Goal: Task Accomplishment & Management: Manage account settings

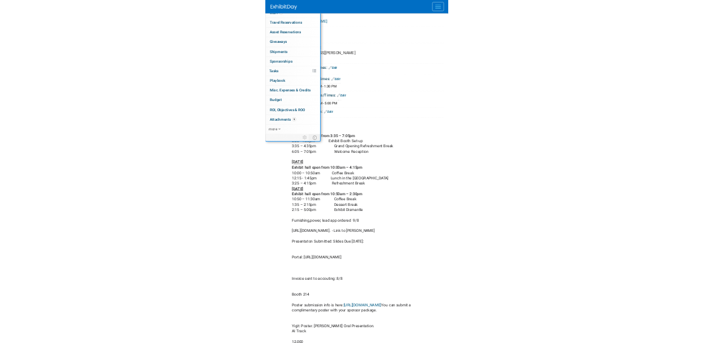
scroll to position [192, 0]
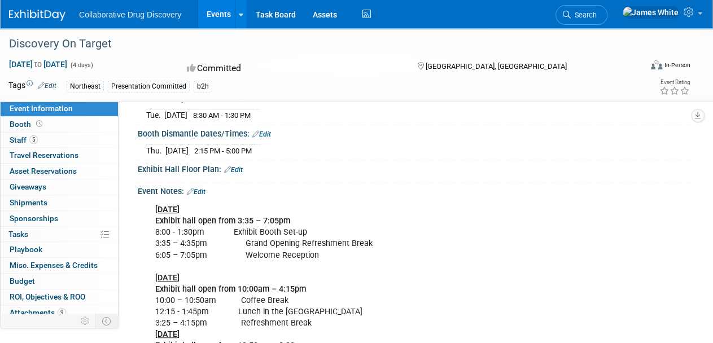
click at [451, 174] on div at bounding box center [414, 176] width 553 height 5
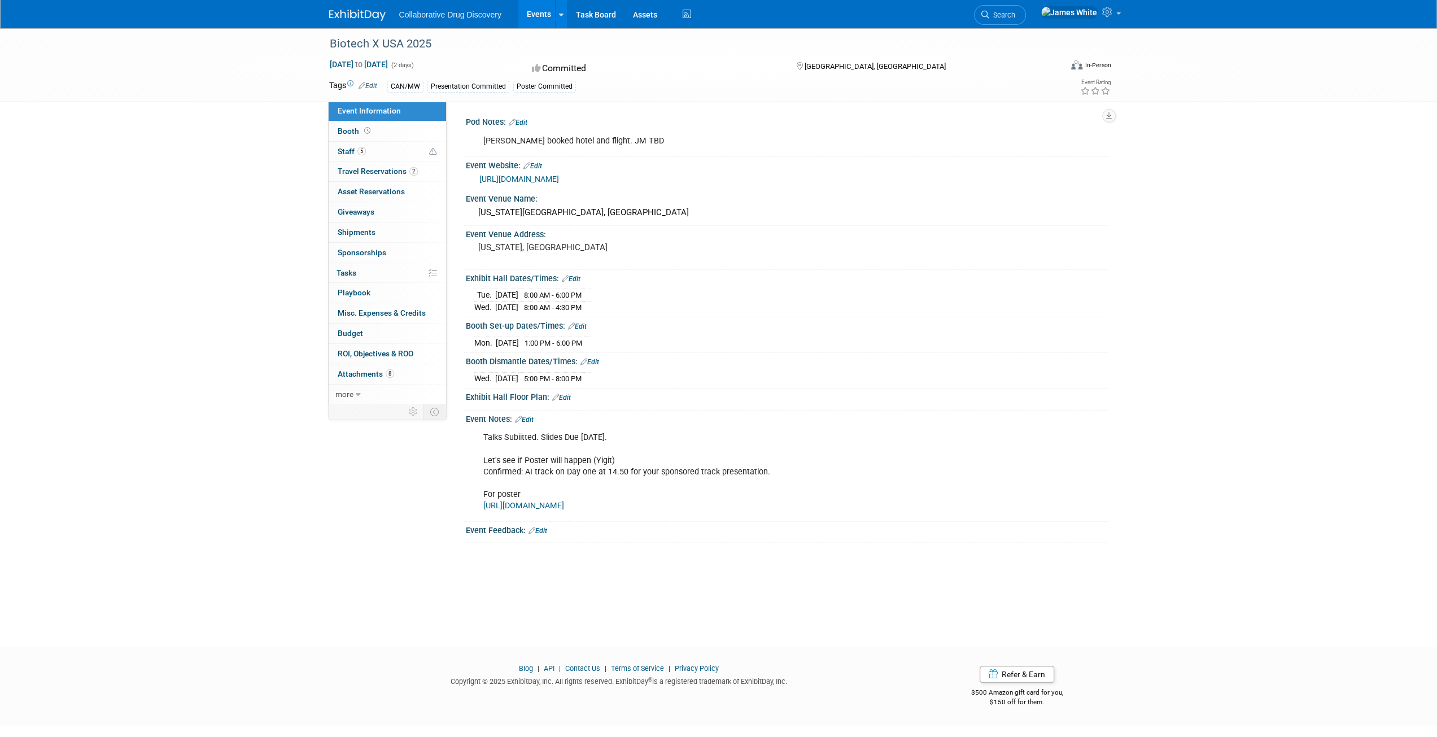
click at [356, 12] on img at bounding box center [357, 15] width 56 height 11
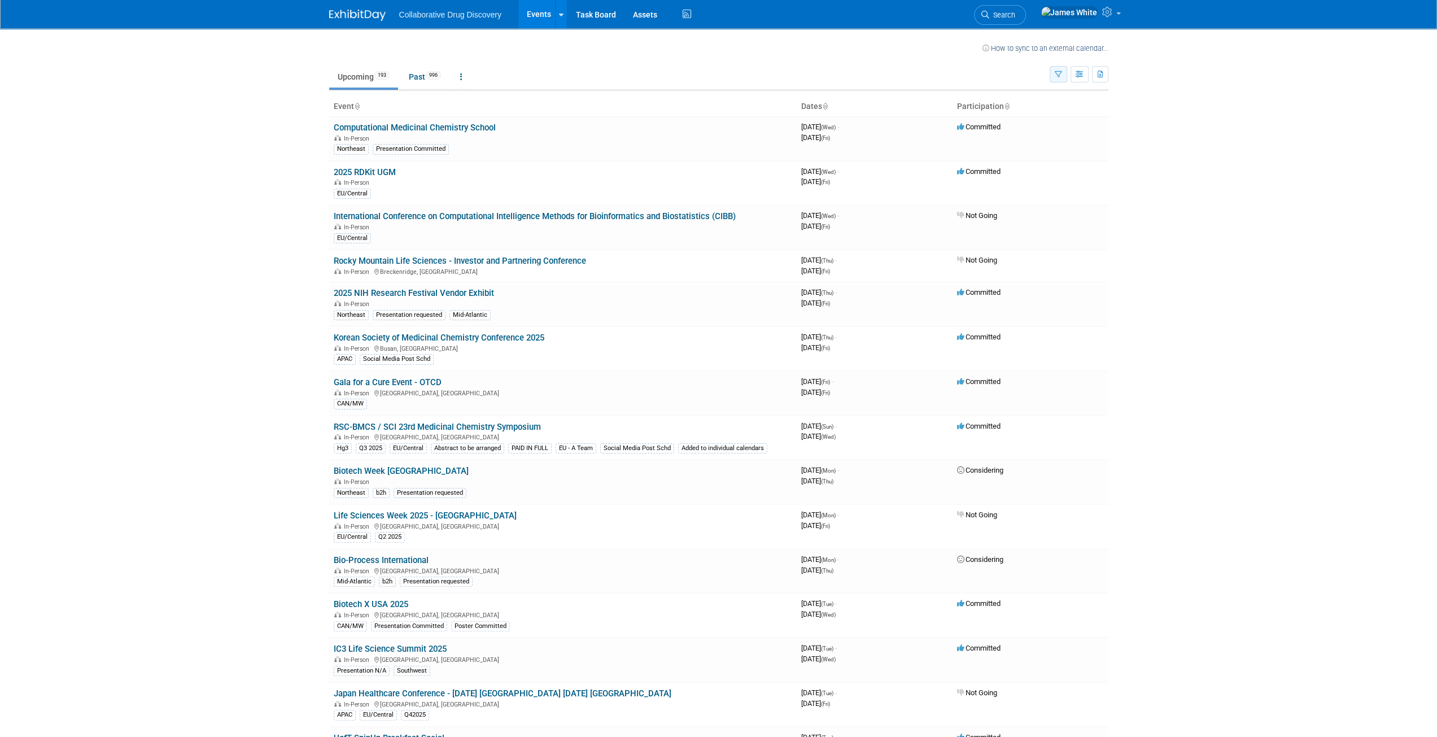
click at [1060, 78] on button "button" at bounding box center [1059, 74] width 18 height 16
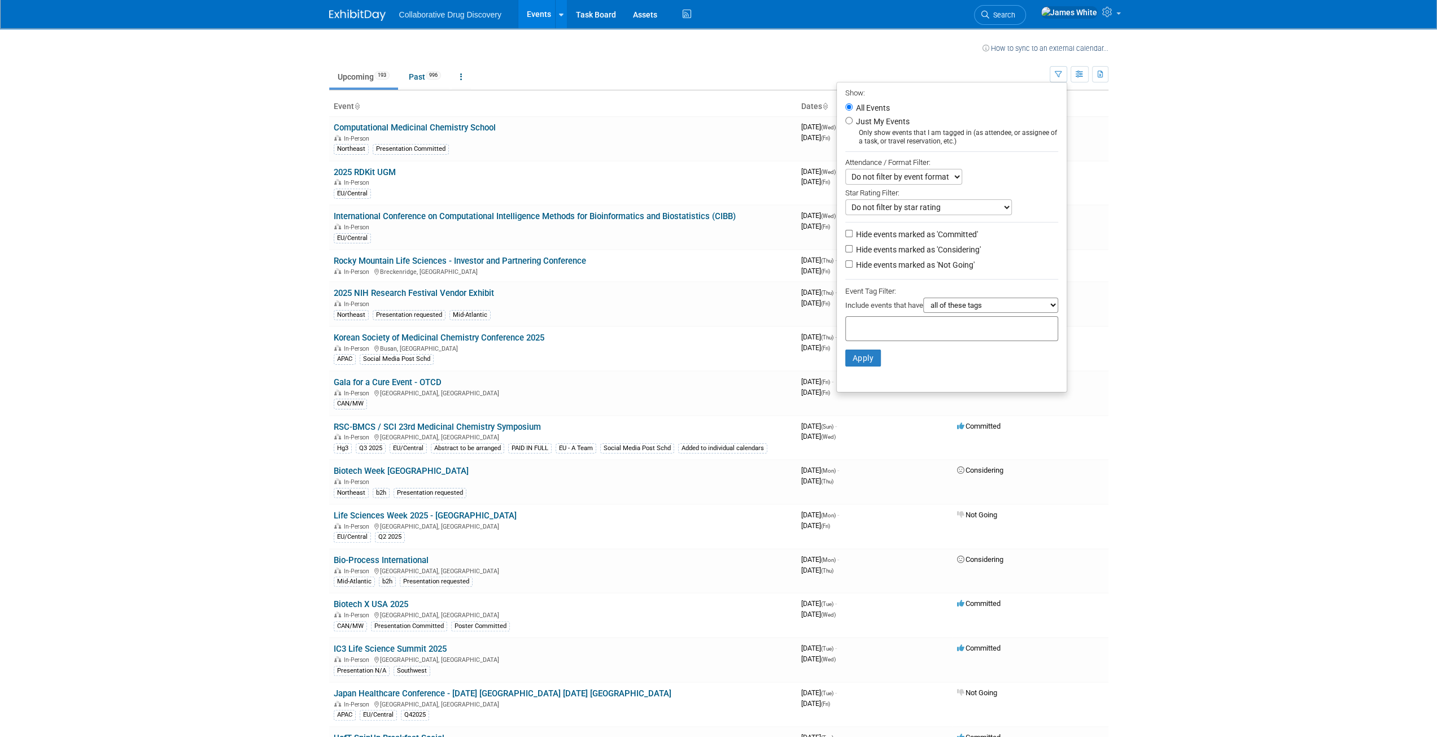
click at [843, 124] on li "Just My Events Only show events that I am tagged in (as attendee, or assignee o…" at bounding box center [952, 130] width 230 height 31
click at [845, 121] on input "Just My Events" at bounding box center [848, 120] width 7 height 7
radio input "true"
click at [856, 359] on button "Apply" at bounding box center [863, 358] width 36 height 17
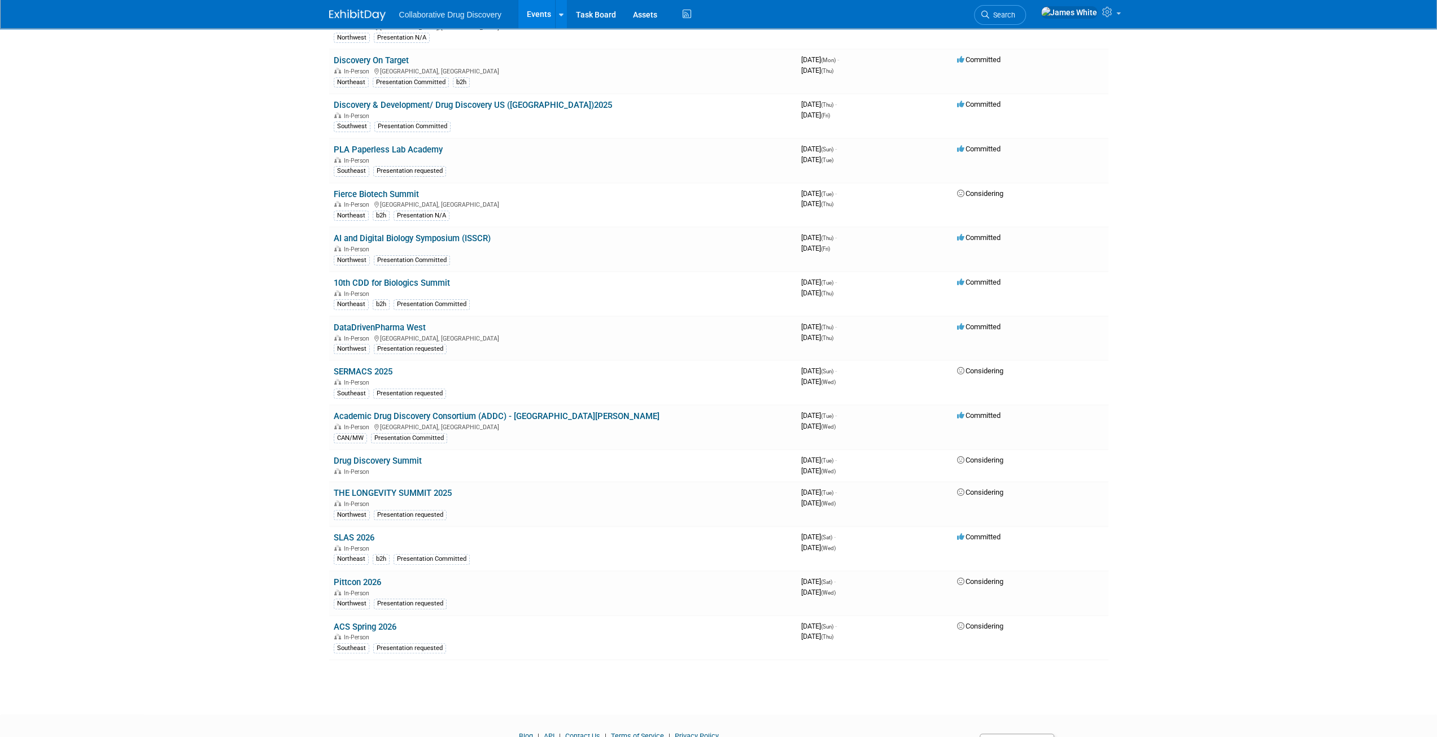
scroll to position [208, 0]
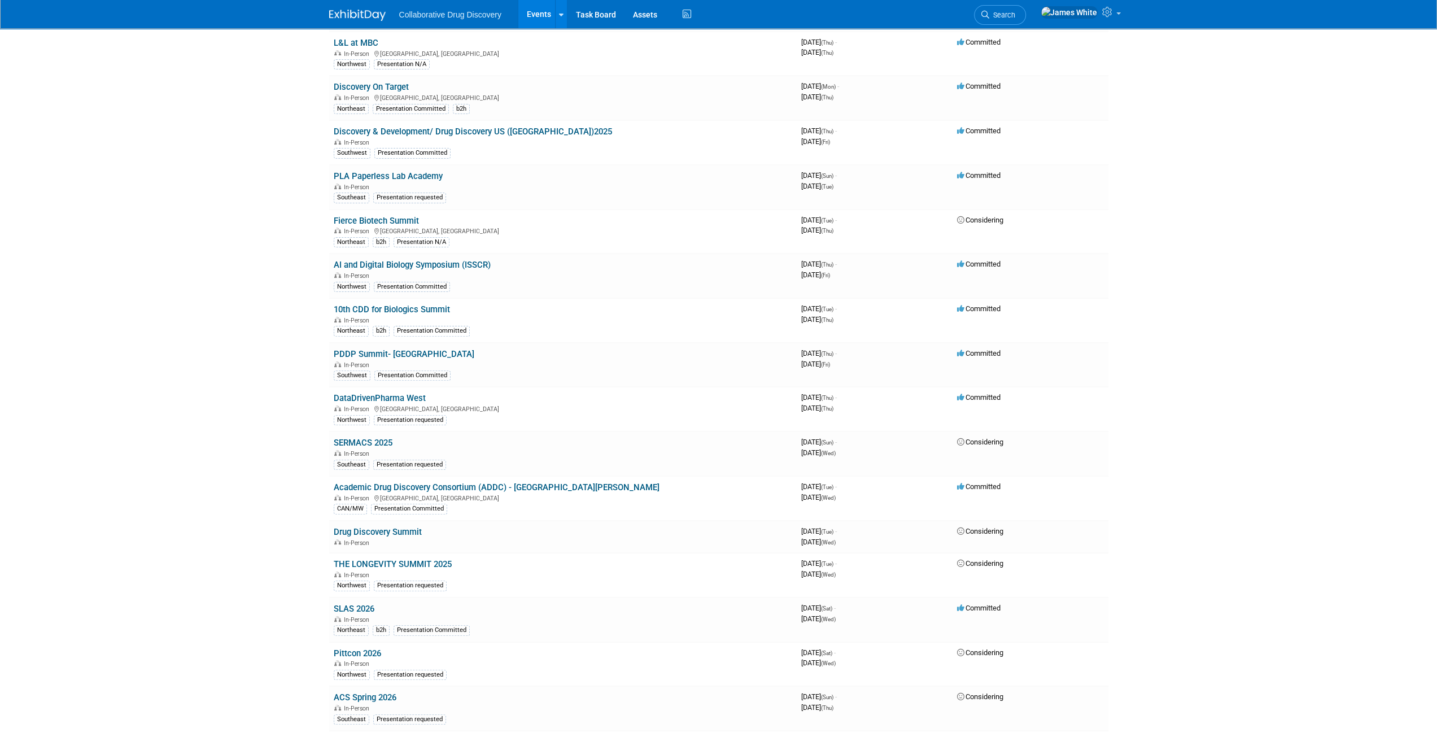
scroll to position [124, 0]
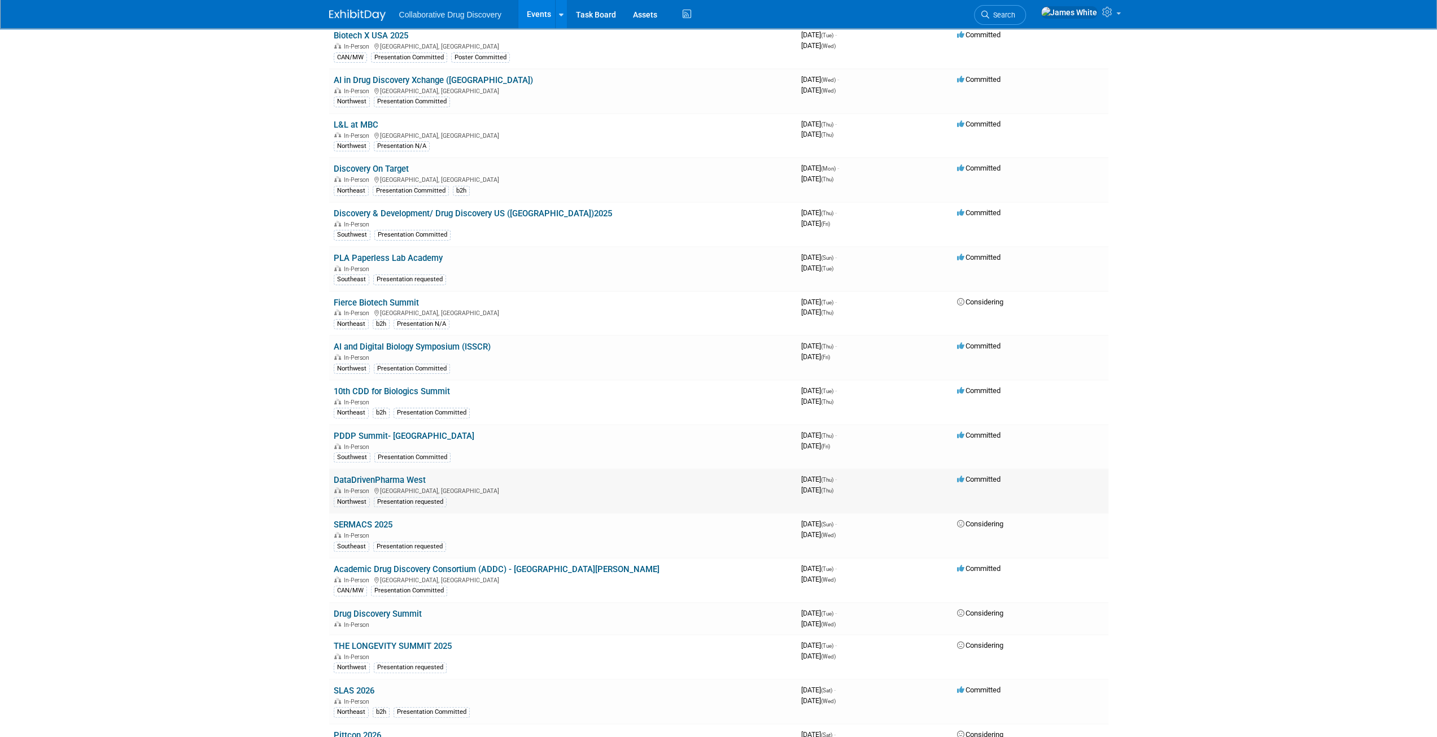
click at [430, 478] on td "DataDrivenPharma West In-Person South San Francisco, CA Northwest Presentation …" at bounding box center [563, 491] width 468 height 45
click at [401, 477] on link "DataDrivenPharma West" at bounding box center [380, 480] width 92 height 10
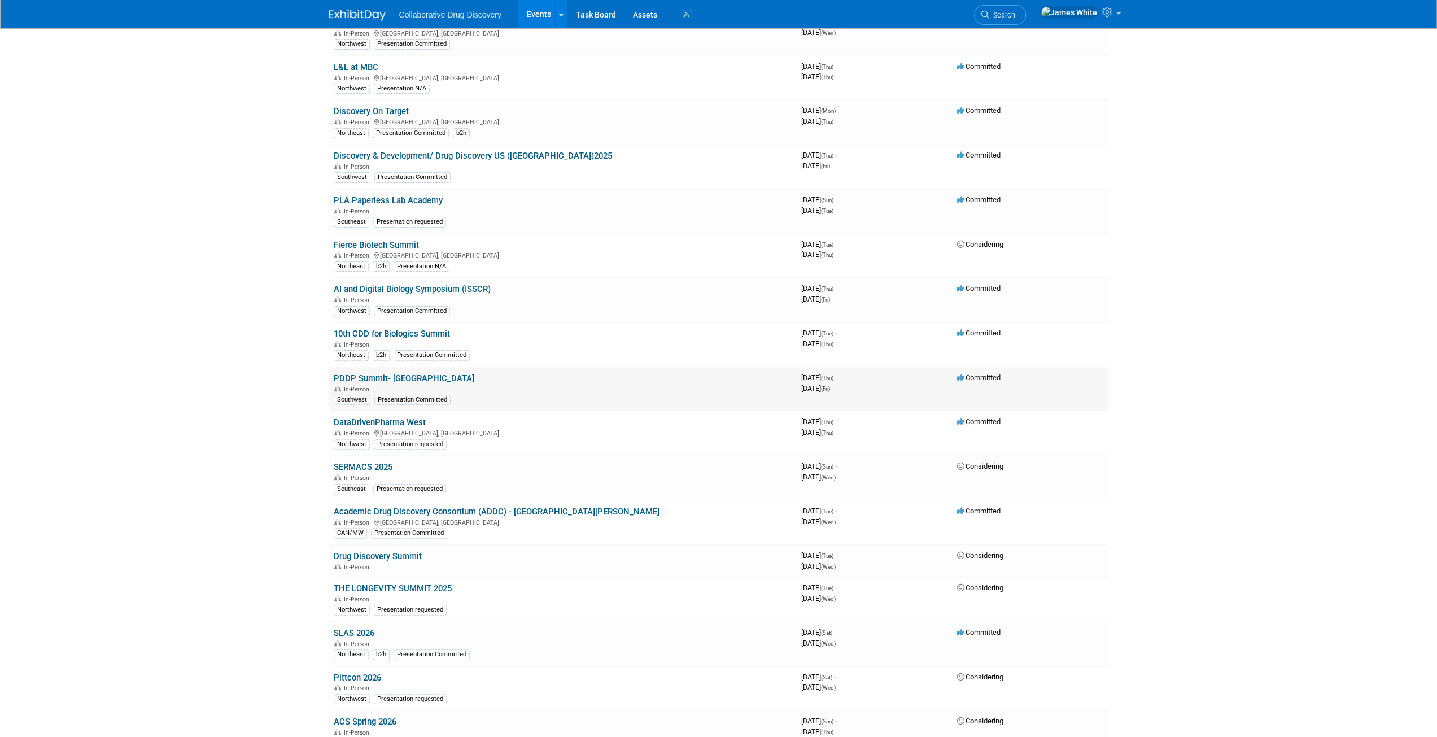
scroll to position [183, 0]
click at [433, 327] on link "10th CDD for Biologics Summit" at bounding box center [392, 332] width 116 height 10
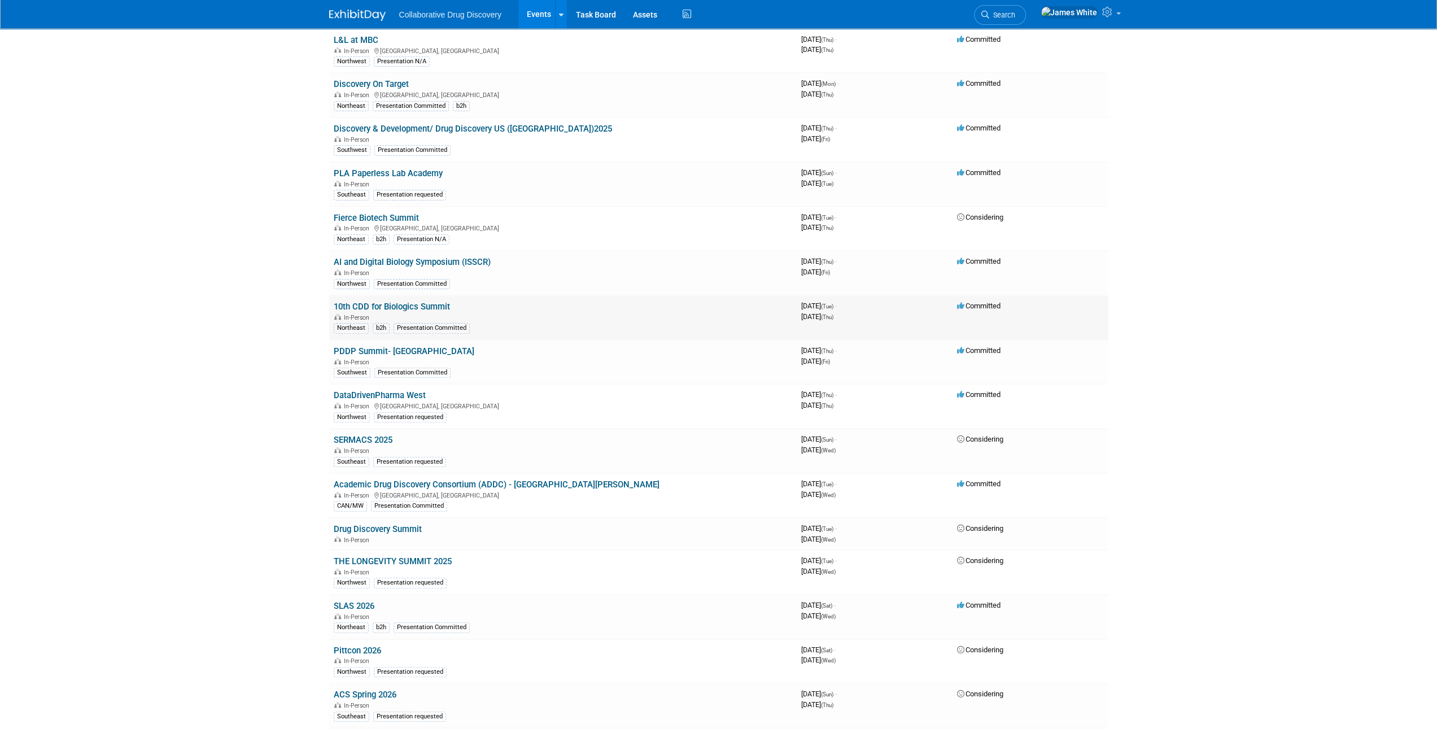
click at [399, 307] on link "10th CDD for Biologics Summit" at bounding box center [392, 307] width 116 height 10
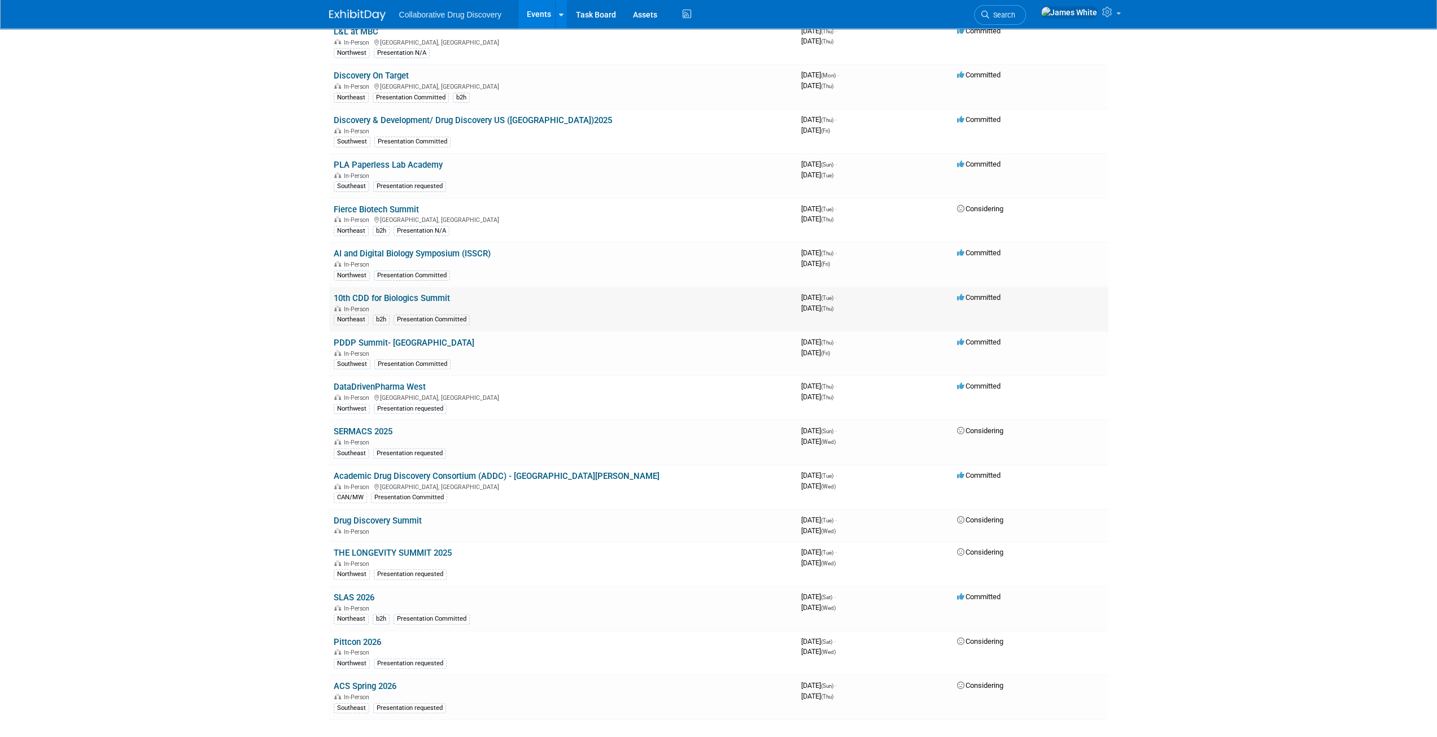
scroll to position [238, 0]
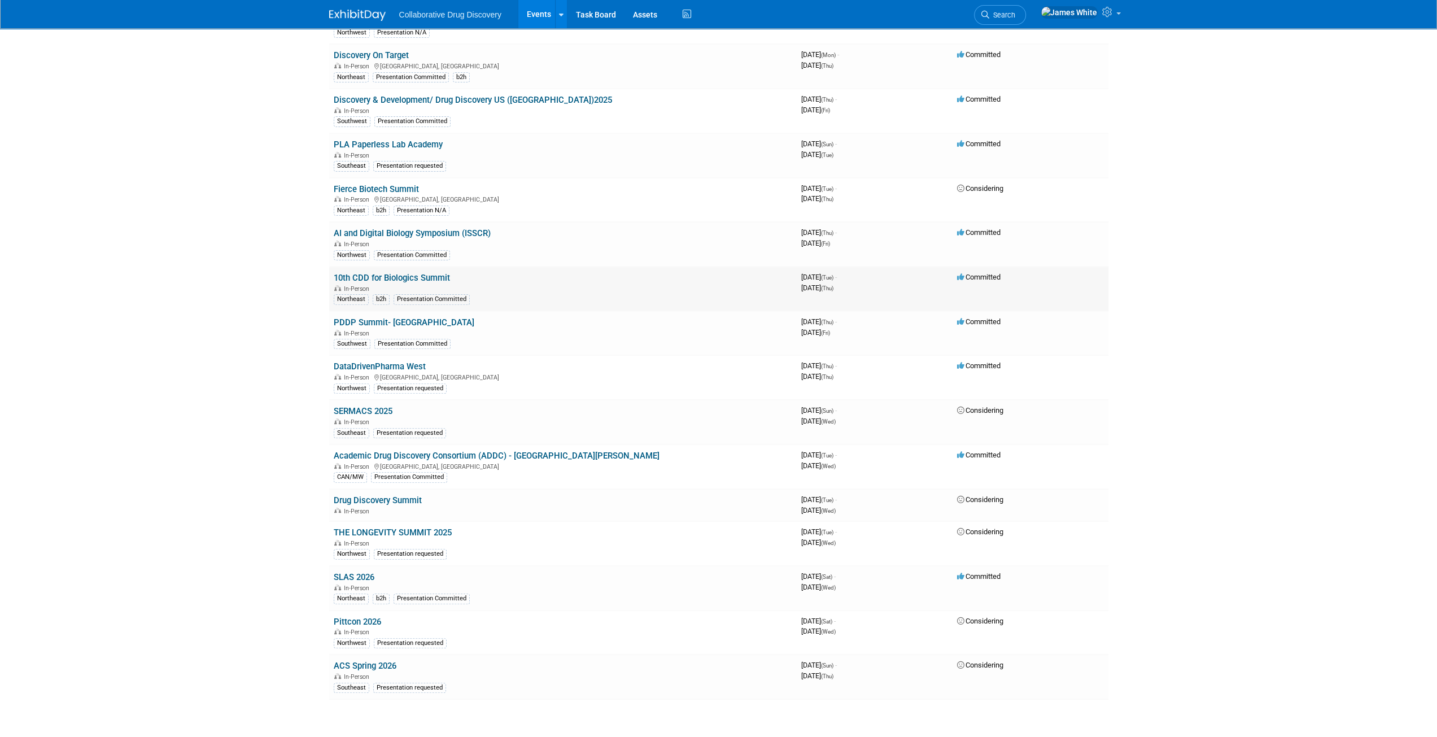
click at [435, 278] on link "10th CDD for Biologics Summit" at bounding box center [392, 278] width 116 height 10
click at [433, 277] on link "10th CDD for Biologics Summit" at bounding box center [392, 278] width 116 height 10
click at [411, 273] on link "10th CDD for Biologics Summit" at bounding box center [392, 278] width 116 height 10
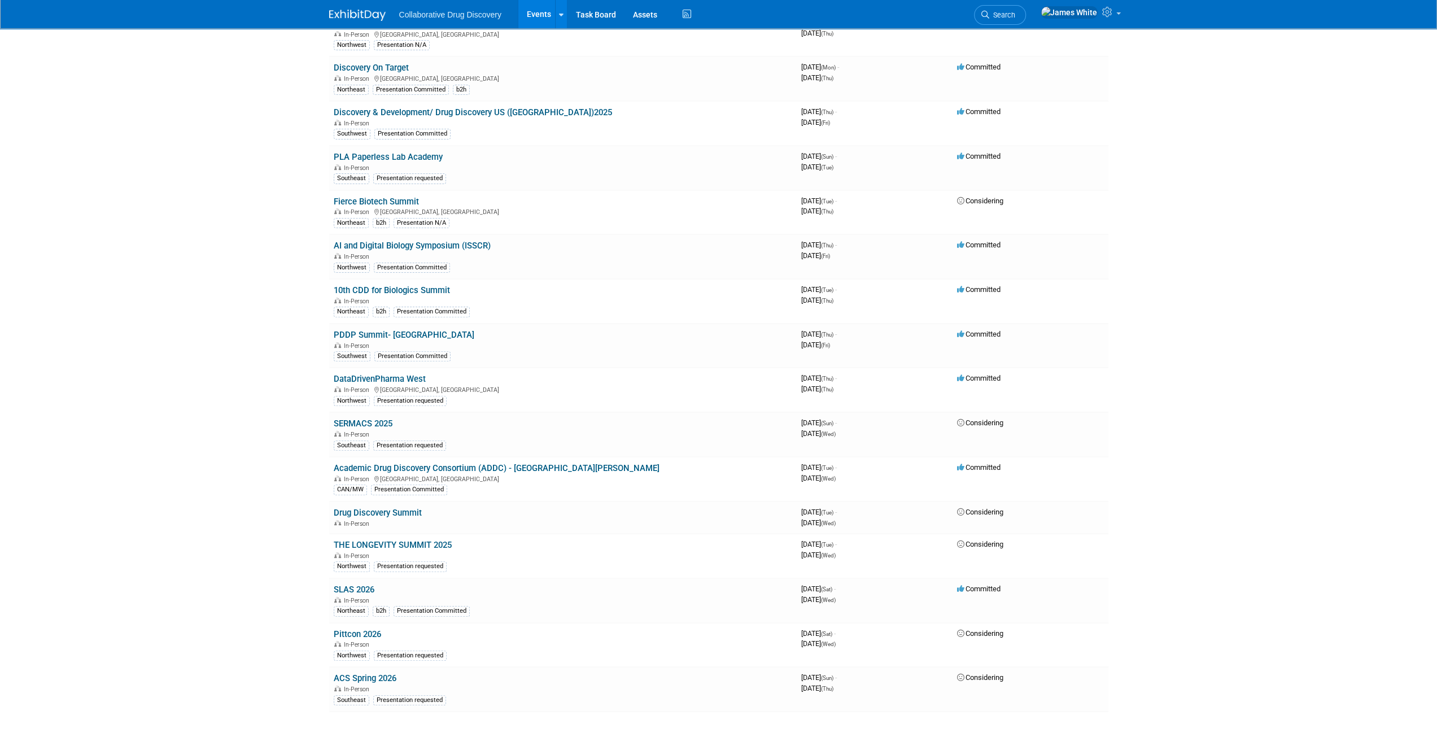
scroll to position [234, 0]
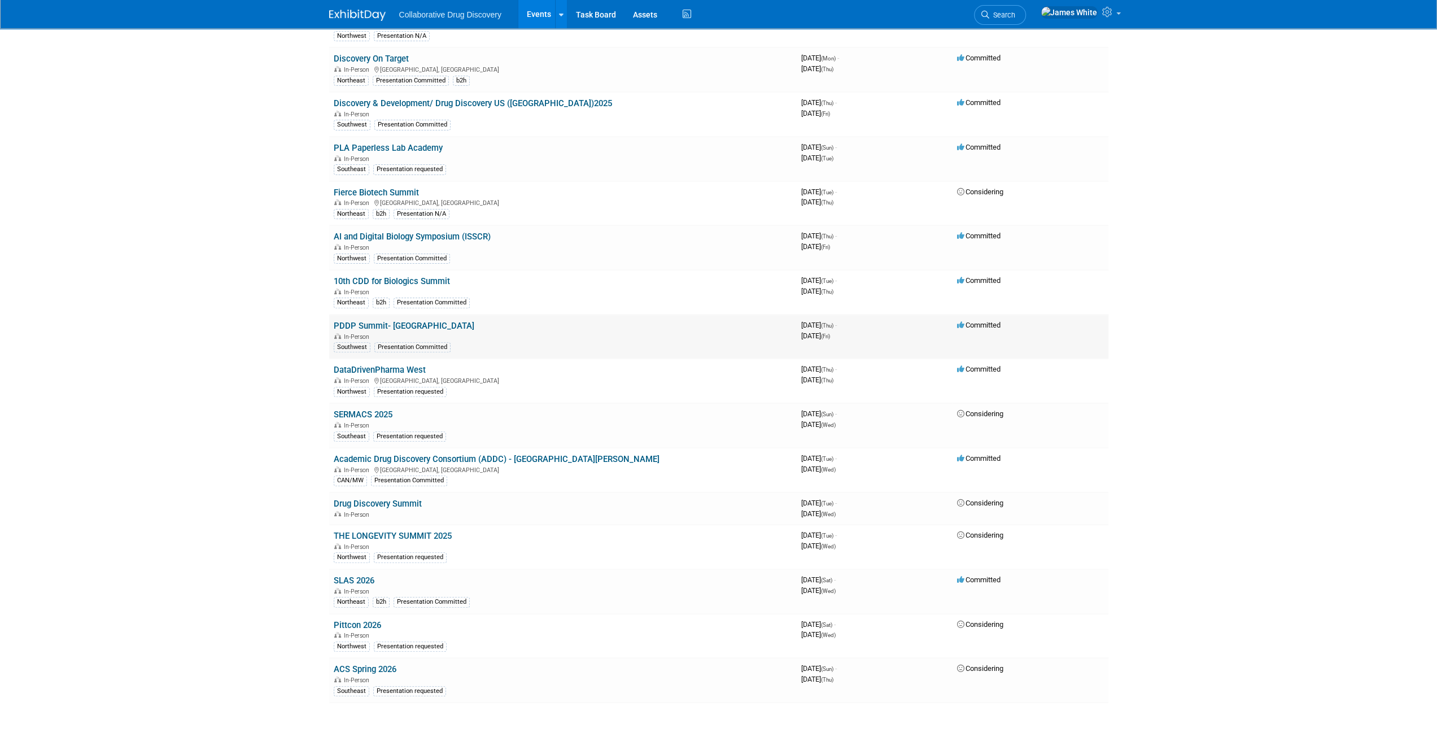
click at [397, 321] on link "PDDP Summit- [GEOGRAPHIC_DATA]" at bounding box center [404, 326] width 141 height 10
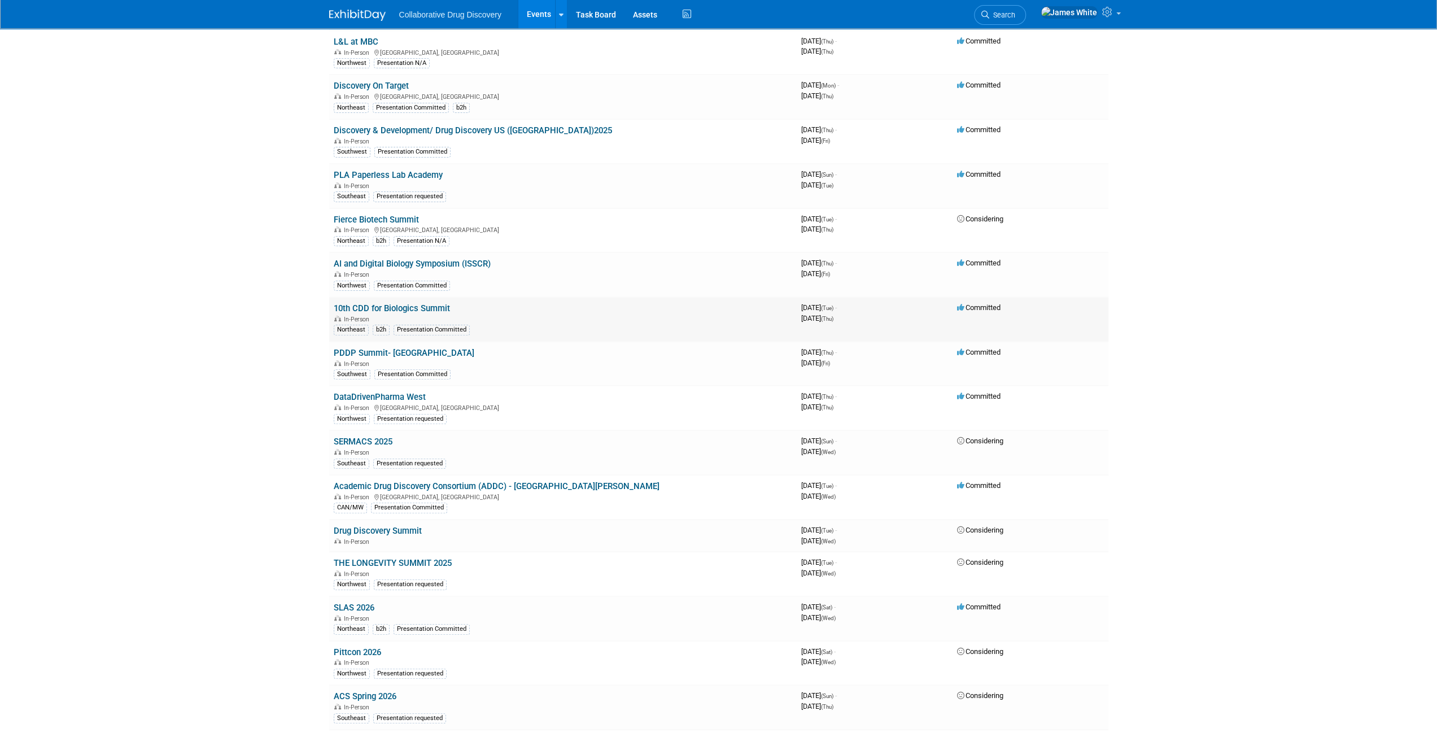
scroll to position [238, 0]
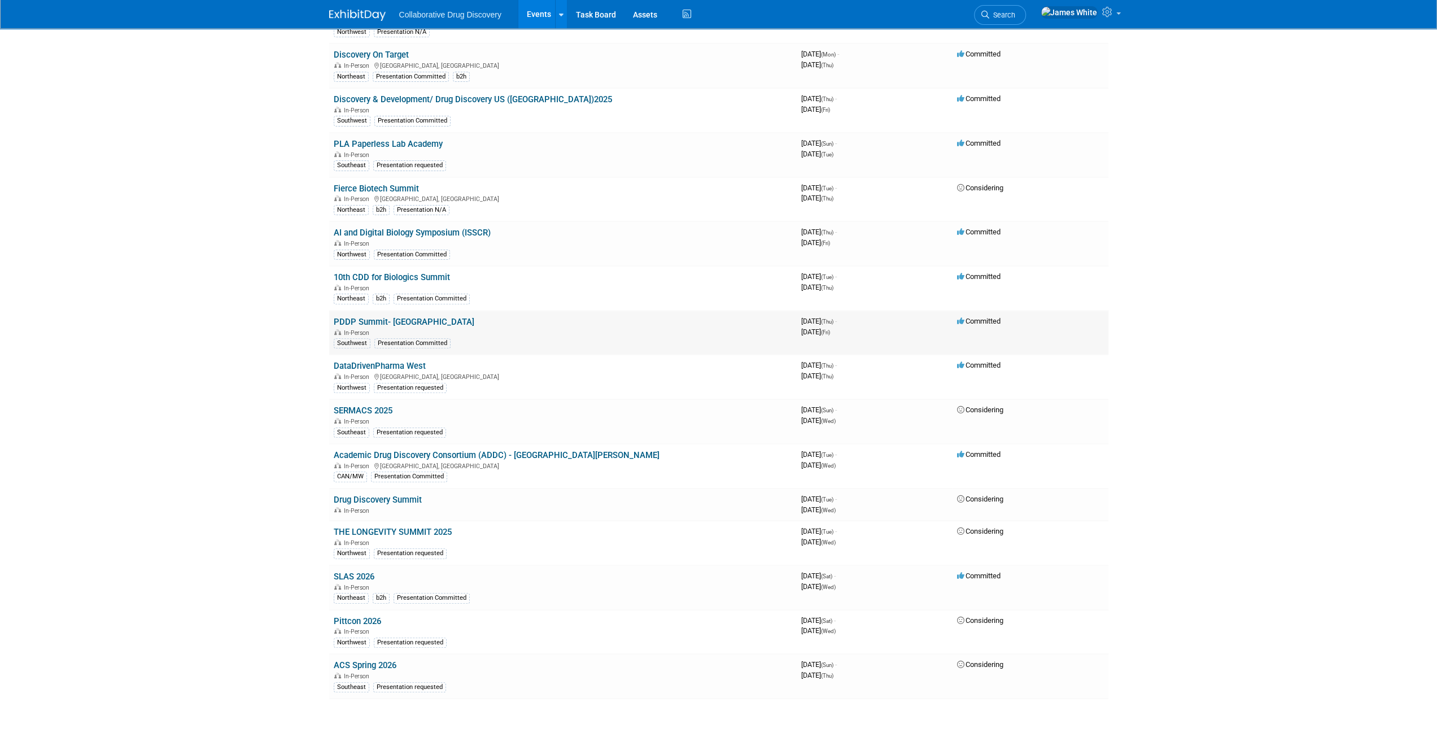
click at [378, 318] on link "PDDP Summit- [GEOGRAPHIC_DATA]" at bounding box center [404, 322] width 141 height 10
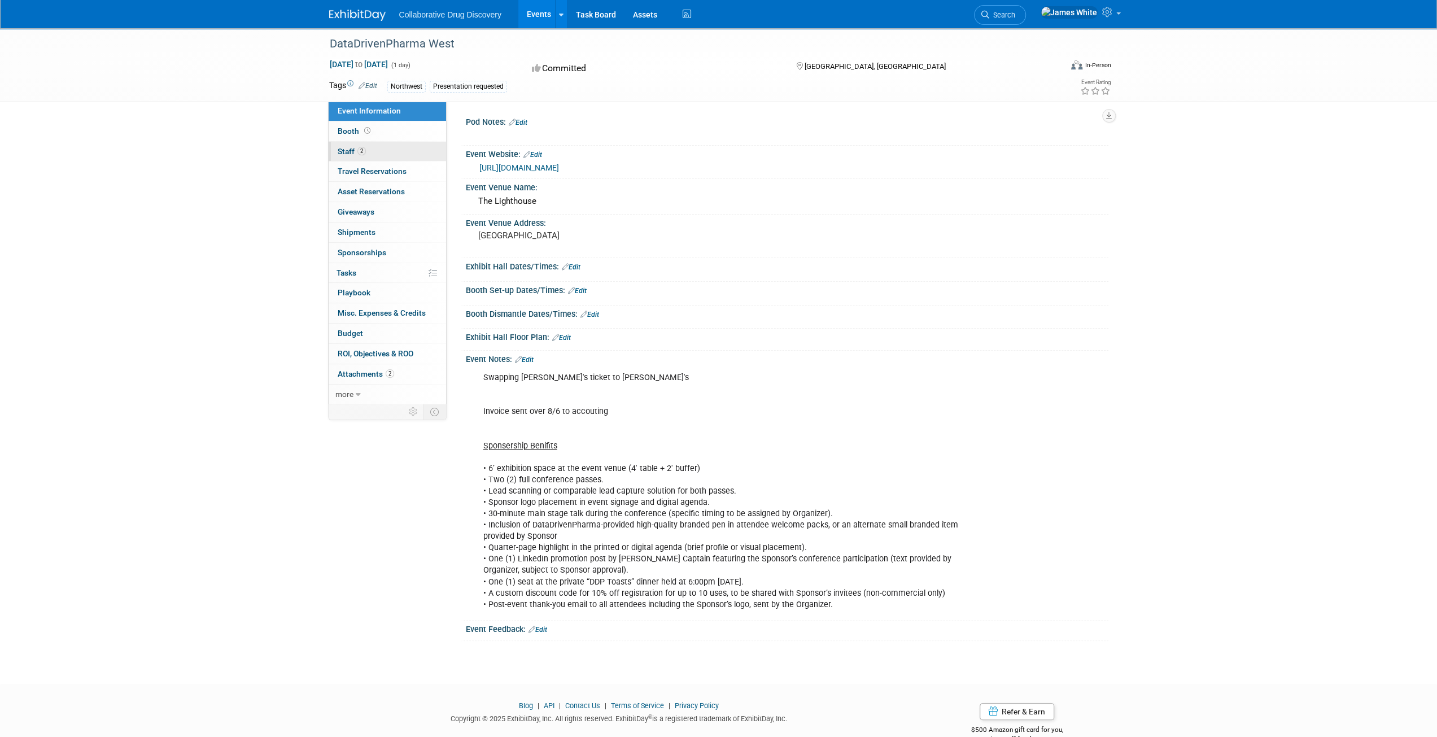
click at [365, 153] on span "Staff 2" at bounding box center [352, 151] width 28 height 9
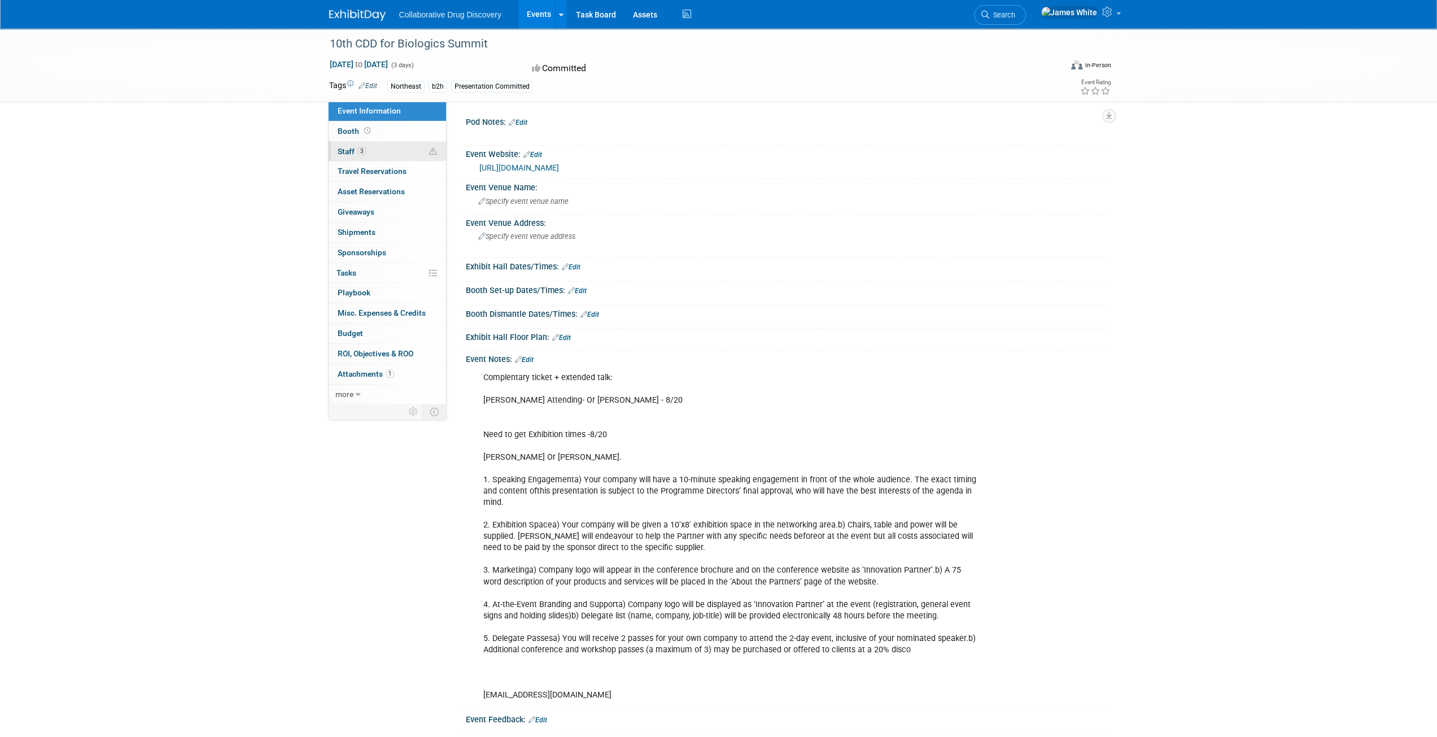
click at [391, 153] on link "3 Staff 3" at bounding box center [387, 152] width 117 height 20
click at [400, 141] on link "Booth" at bounding box center [387, 131] width 117 height 20
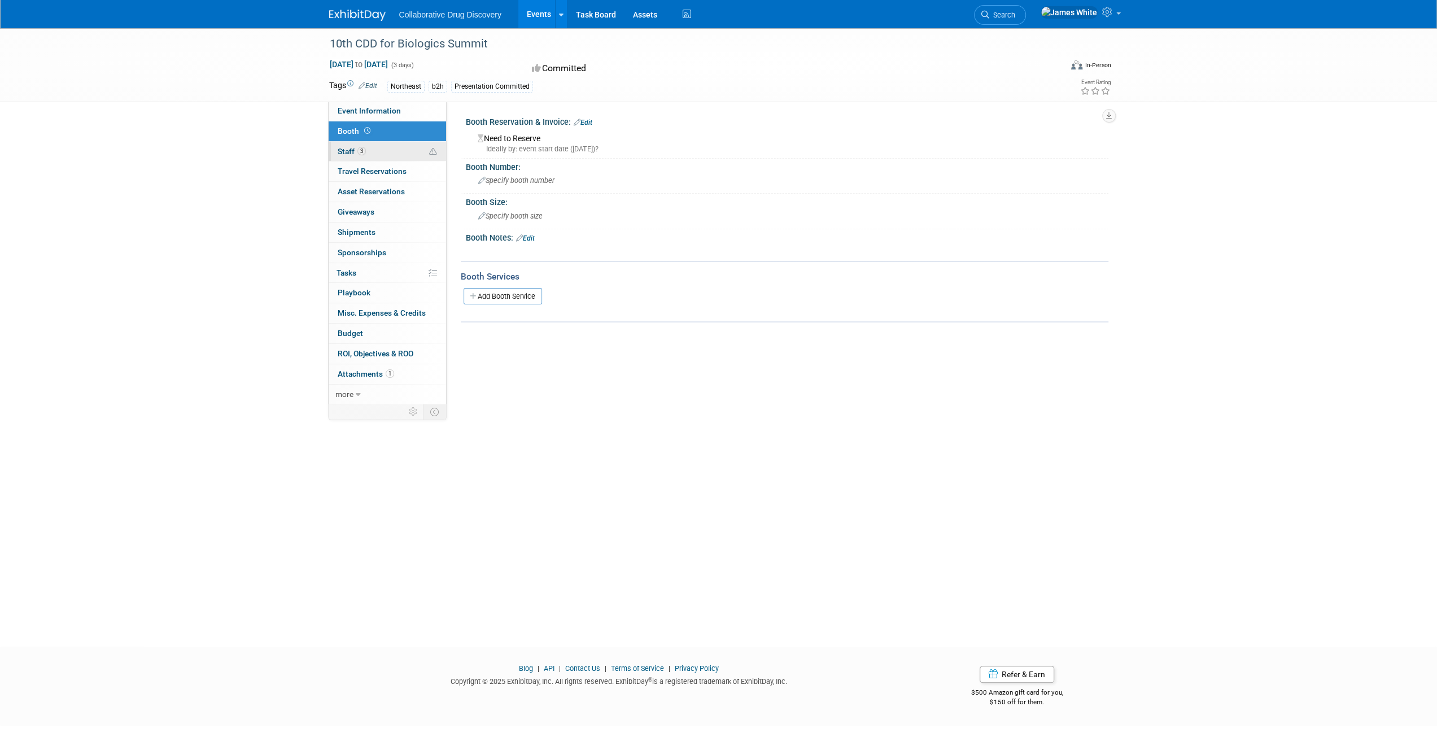
click at [396, 157] on link "3 Staff 3" at bounding box center [387, 152] width 117 height 20
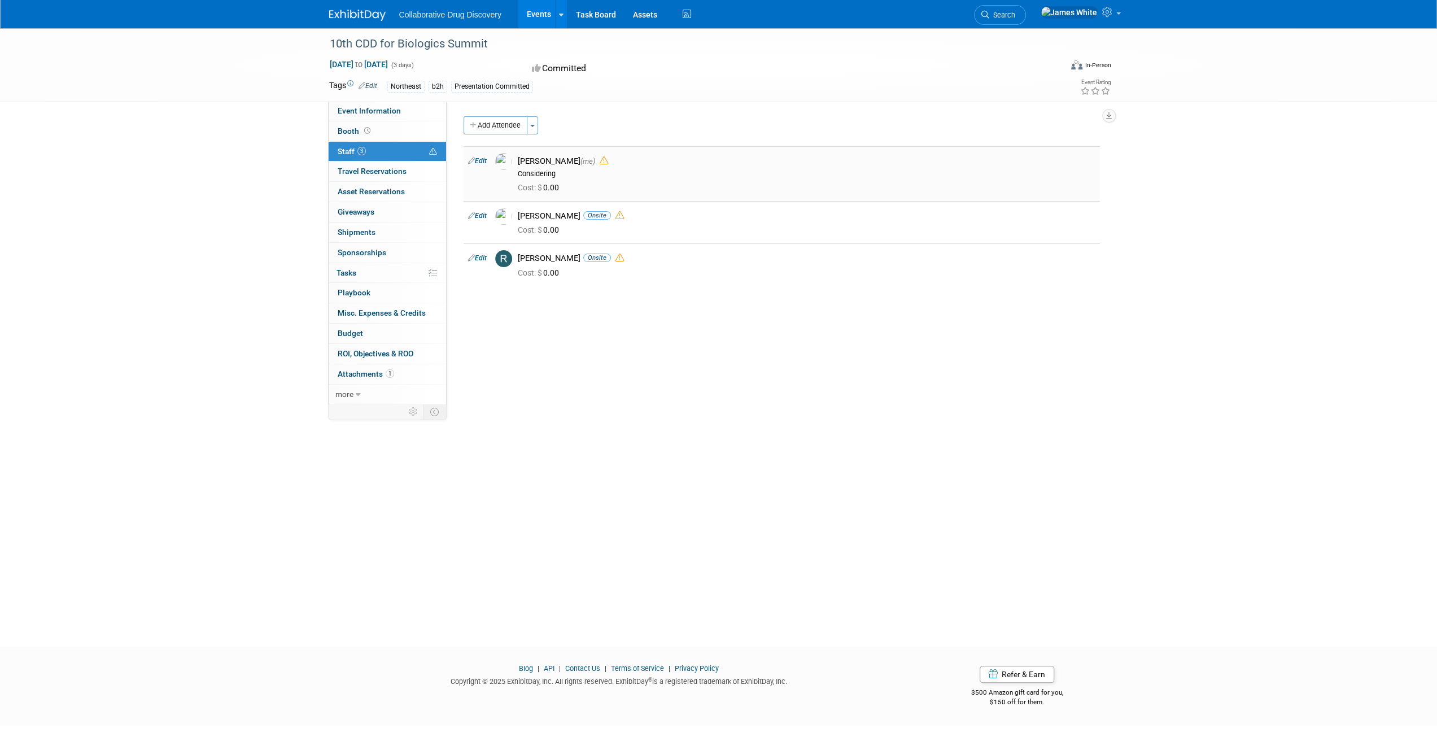
click at [480, 159] on link "Edit" at bounding box center [477, 161] width 19 height 8
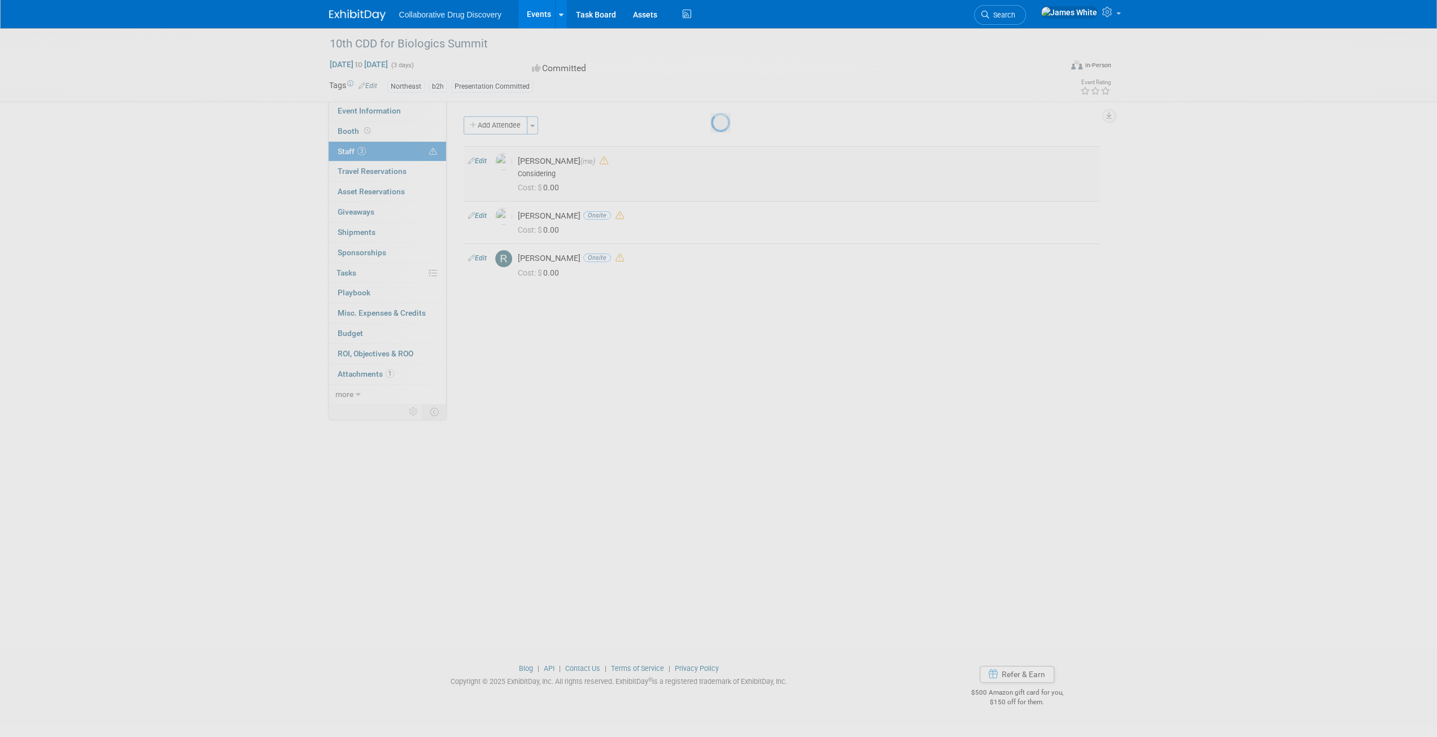
select select "de387722-4f23-4ea9-91fe-d2313076a69c"
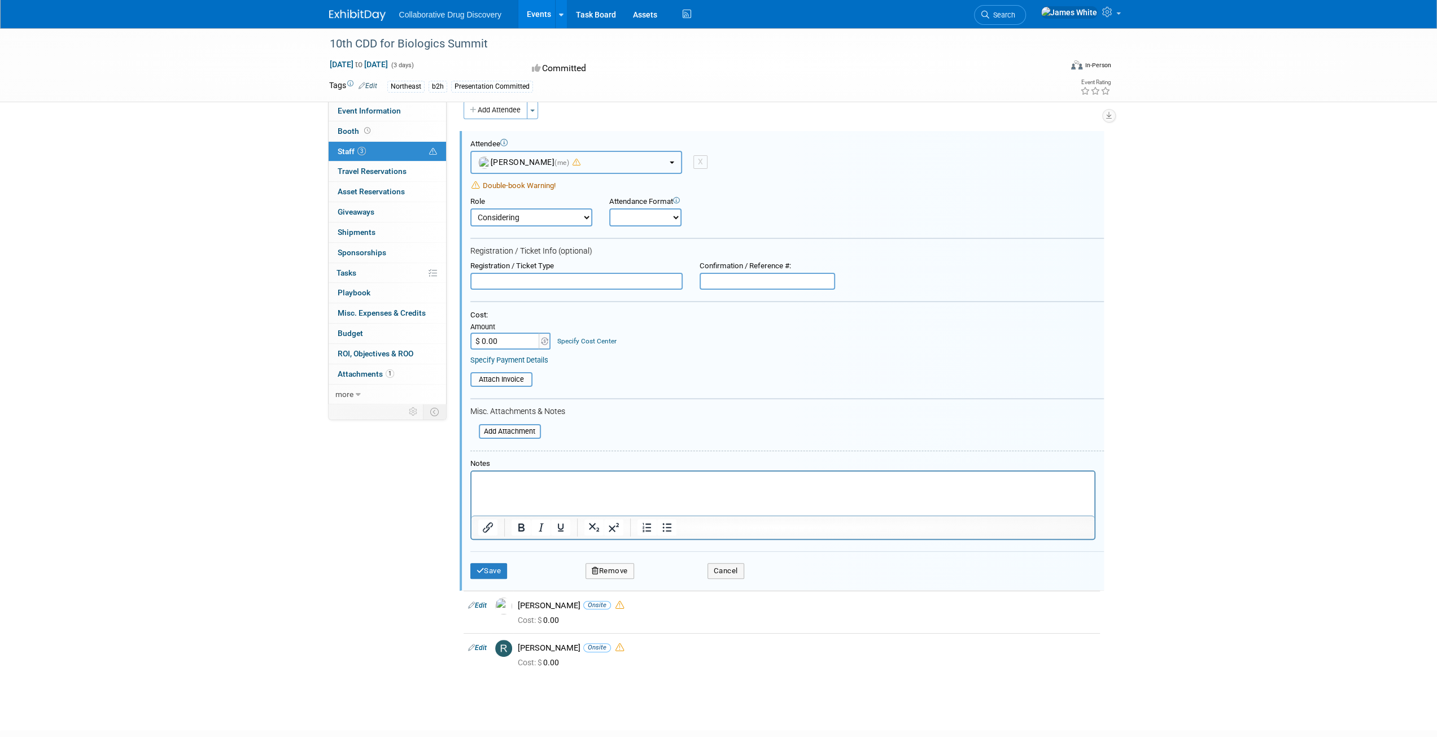
click at [635, 164] on button "James White (me)" at bounding box center [576, 162] width 212 height 23
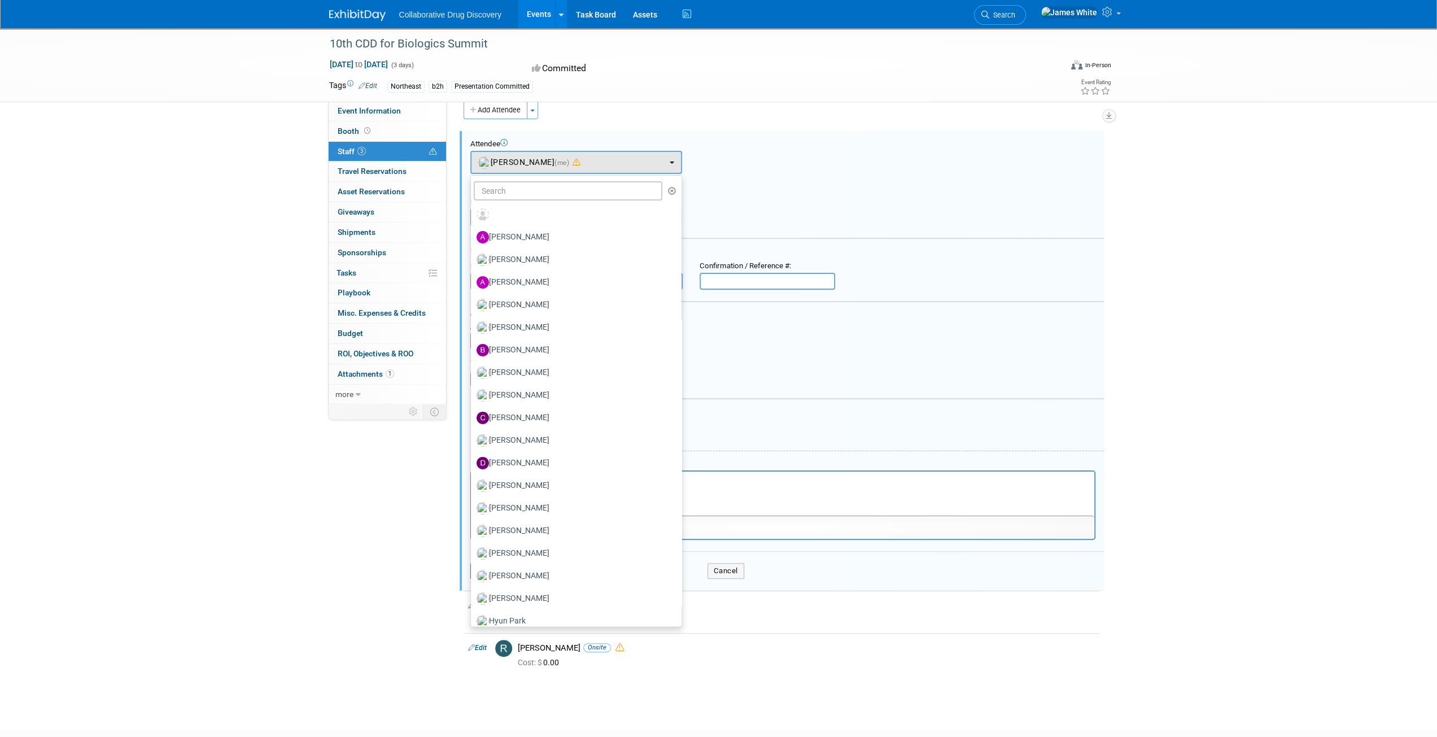
click at [784, 184] on div "Double-book Warning!" at bounding box center [787, 186] width 634 height 10
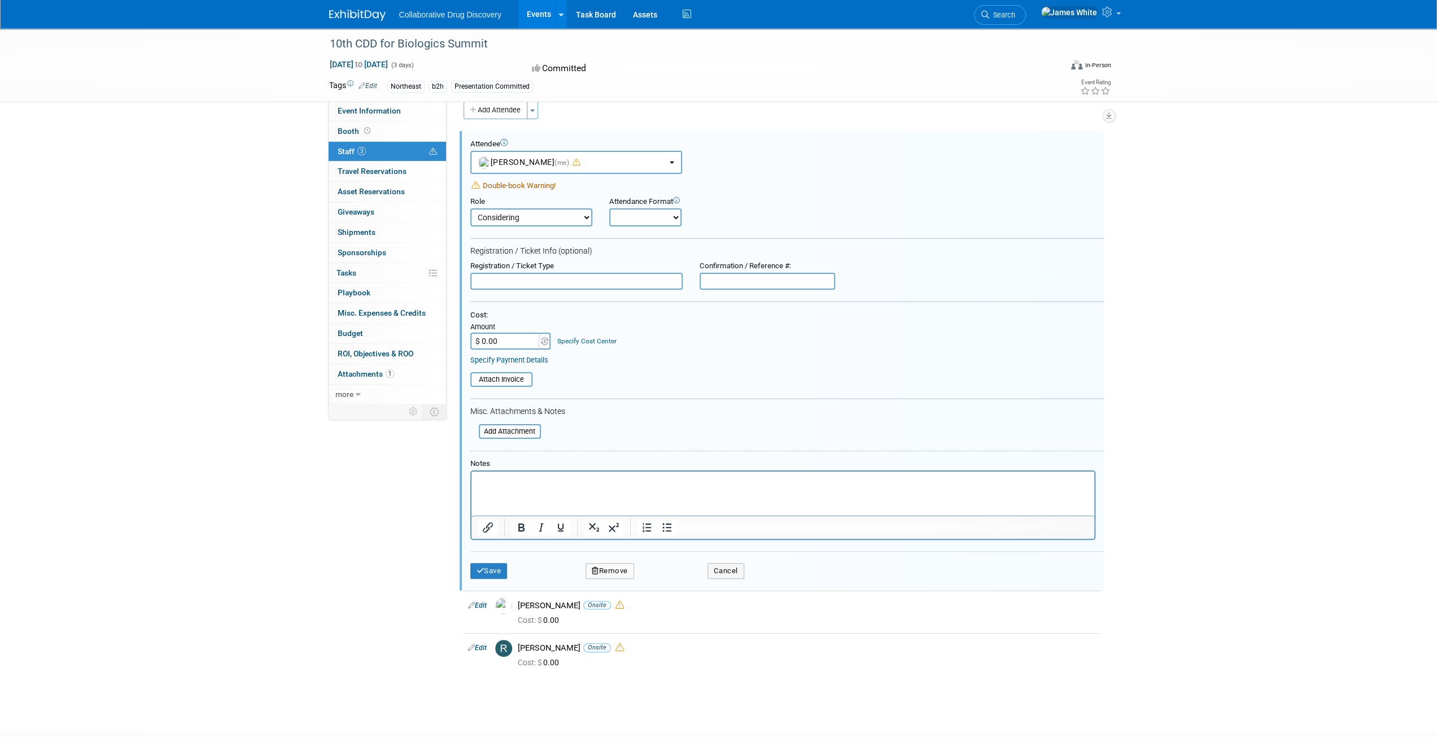
click at [563, 214] on select "Considering Demonstrator Host Planner Presenter Sales Representative Set-up/Dis…" at bounding box center [531, 217] width 122 height 18
select select "5"
click at [470, 208] on select "Considering Demonstrator Host Planner Presenter Sales Representative Set-up/Dis…" at bounding box center [531, 217] width 122 height 18
click at [487, 571] on button "Save" at bounding box center [488, 571] width 37 height 16
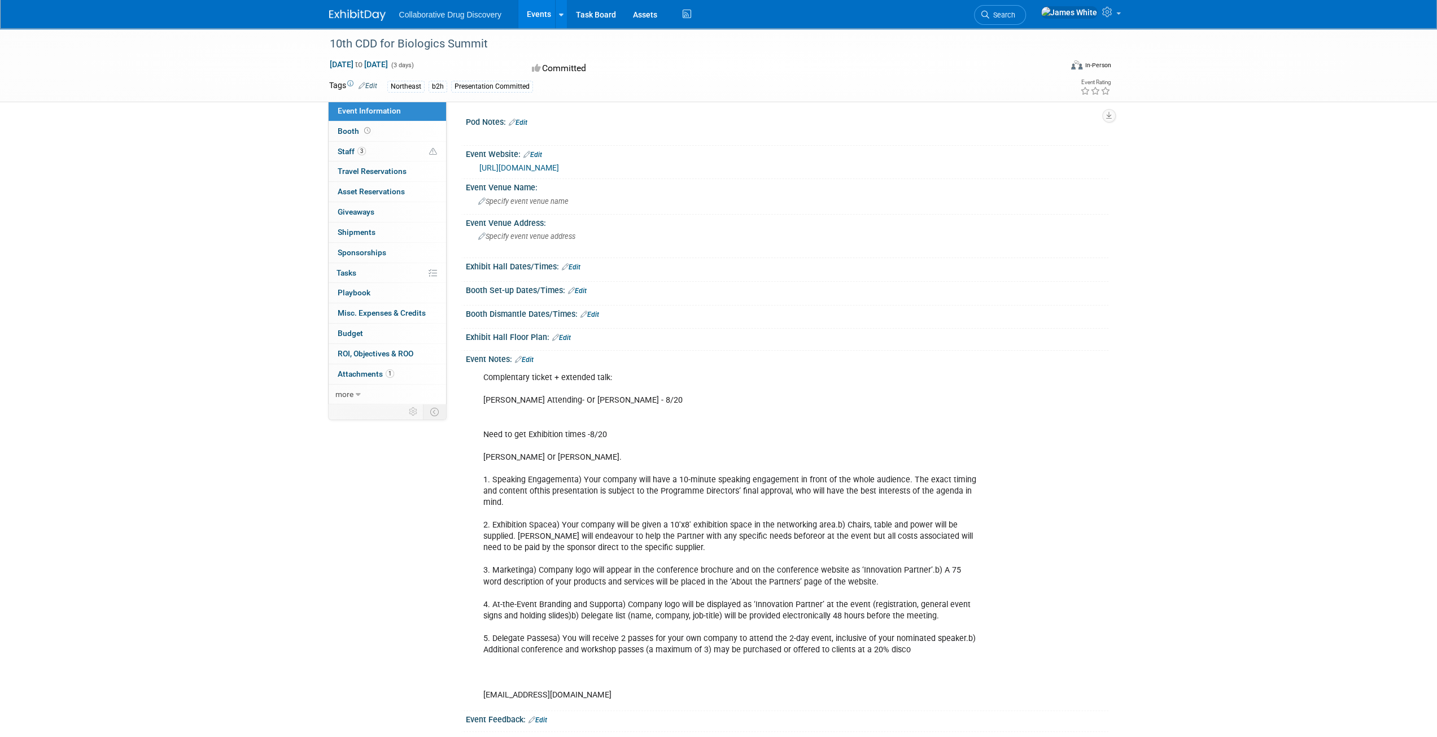
click at [559, 172] on link "[URL][DOMAIN_NAME]" at bounding box center [519, 167] width 80 height 9
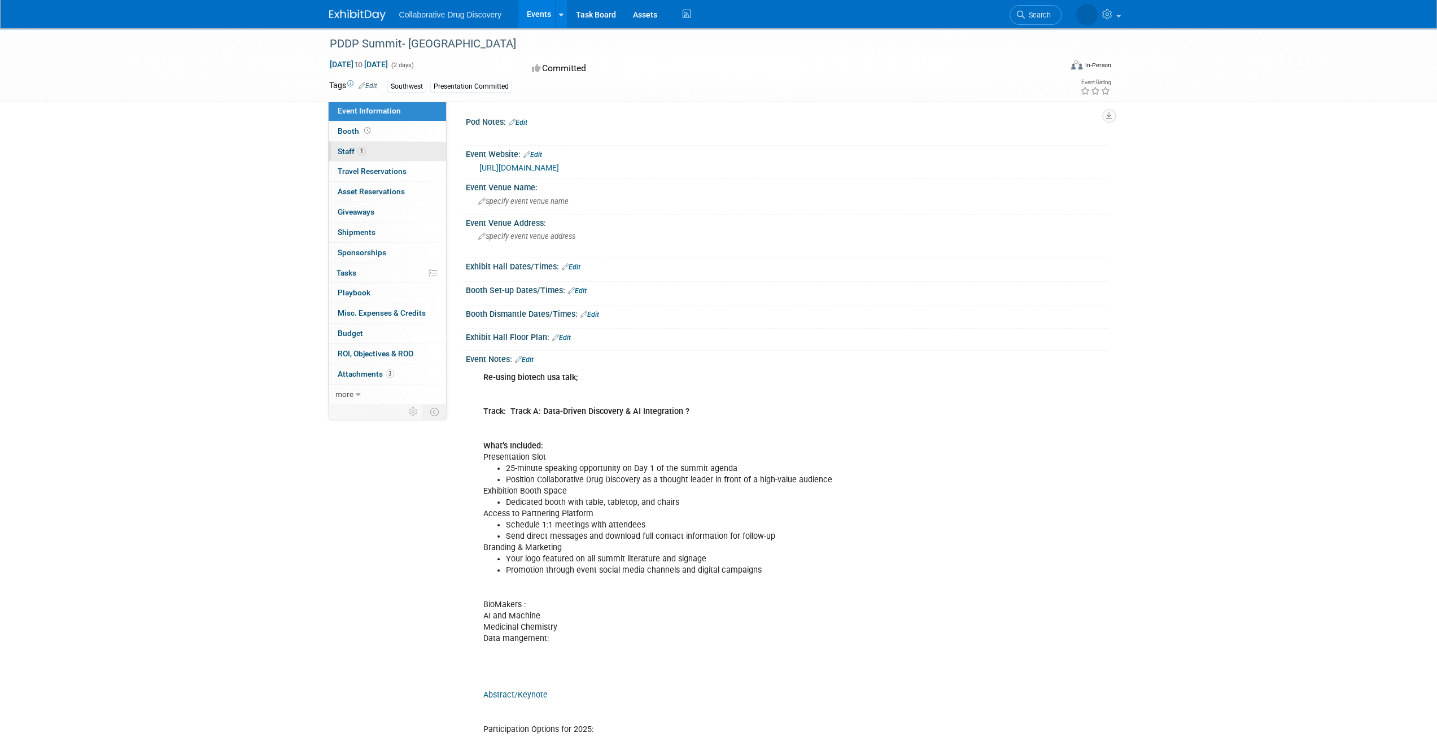
click at [398, 150] on link "1 Staff 1" at bounding box center [387, 152] width 117 height 20
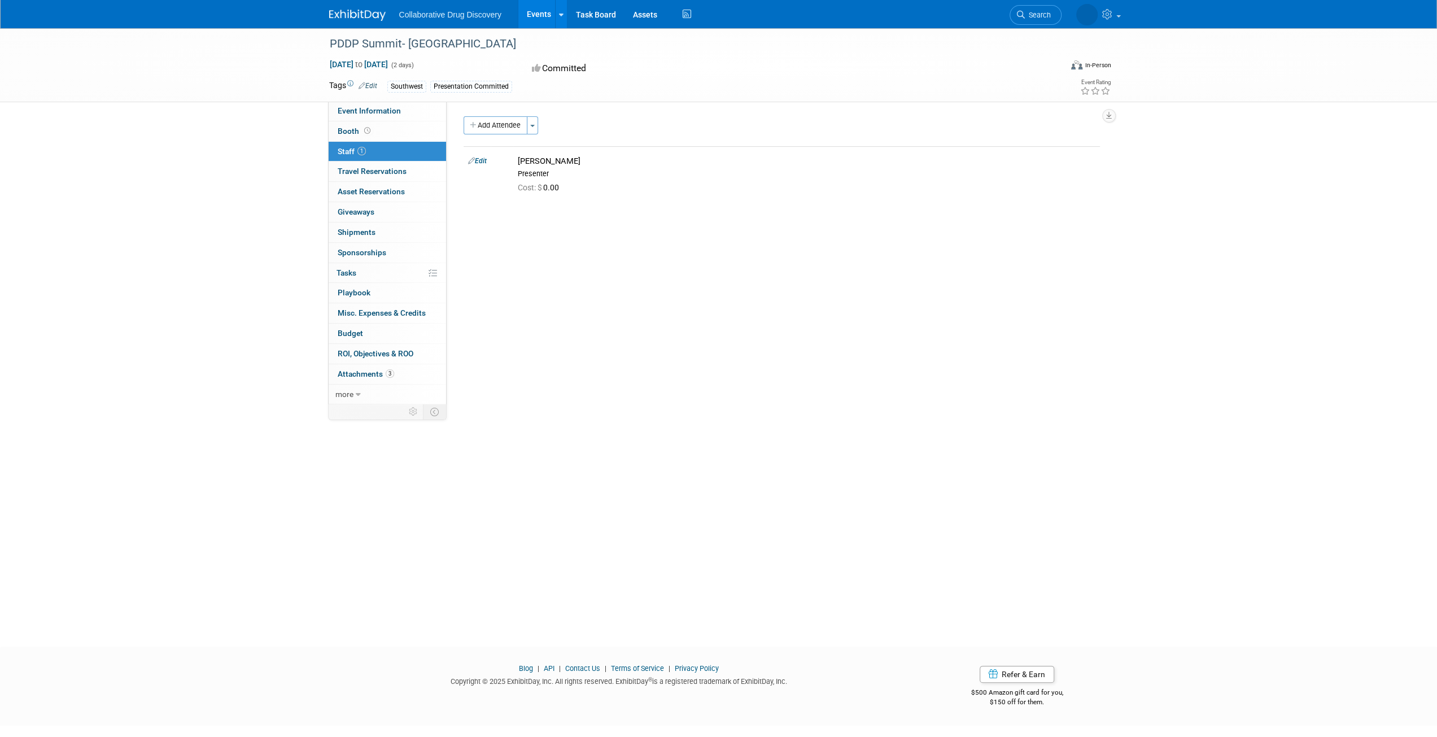
click at [388, 150] on link "1 Staff 1" at bounding box center [387, 152] width 117 height 20
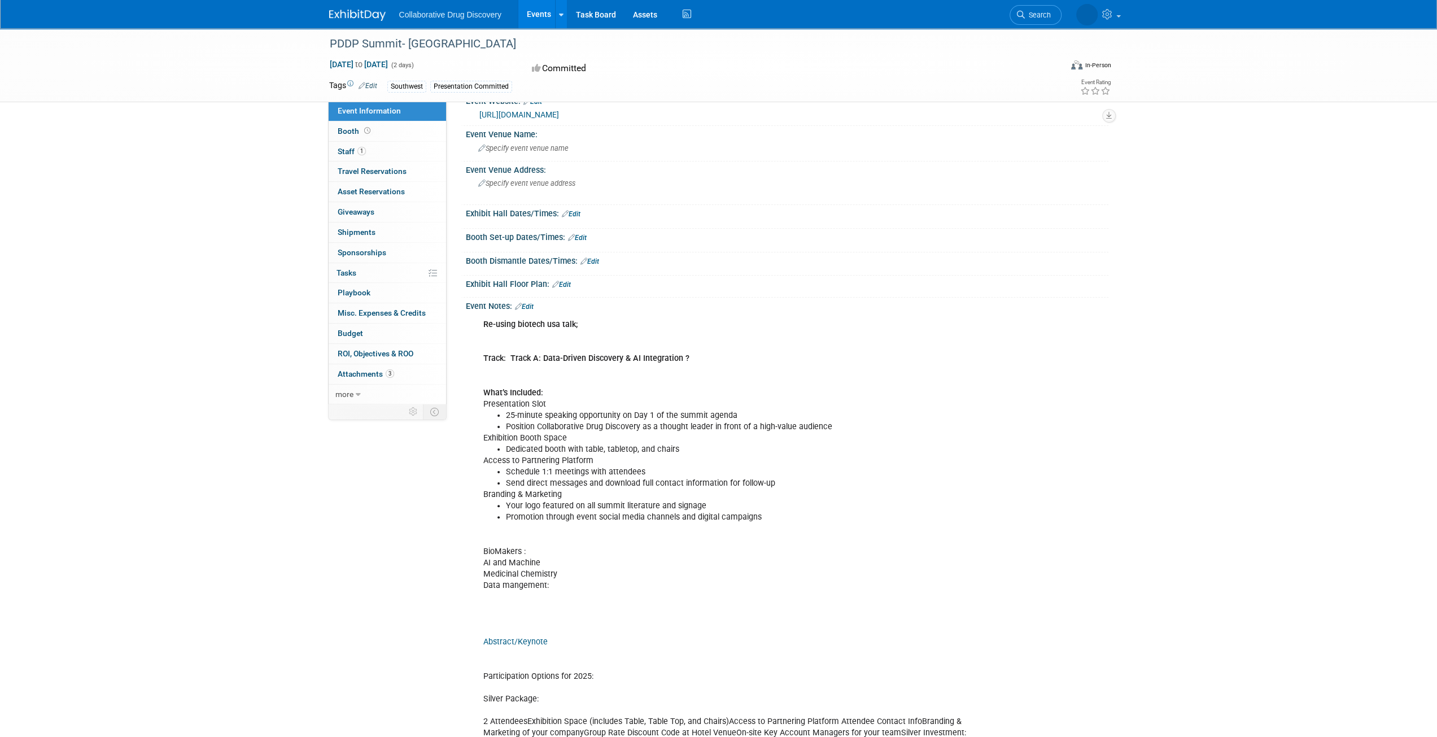
scroll to position [54, 0]
click at [608, 331] on div "Re-using biotech usa talk; Track: Track A: Data-Driven Discovery & AI Integrati…" at bounding box center [729, 574] width 509 height 522
click at [532, 302] on link "Edit" at bounding box center [524, 306] width 19 height 8
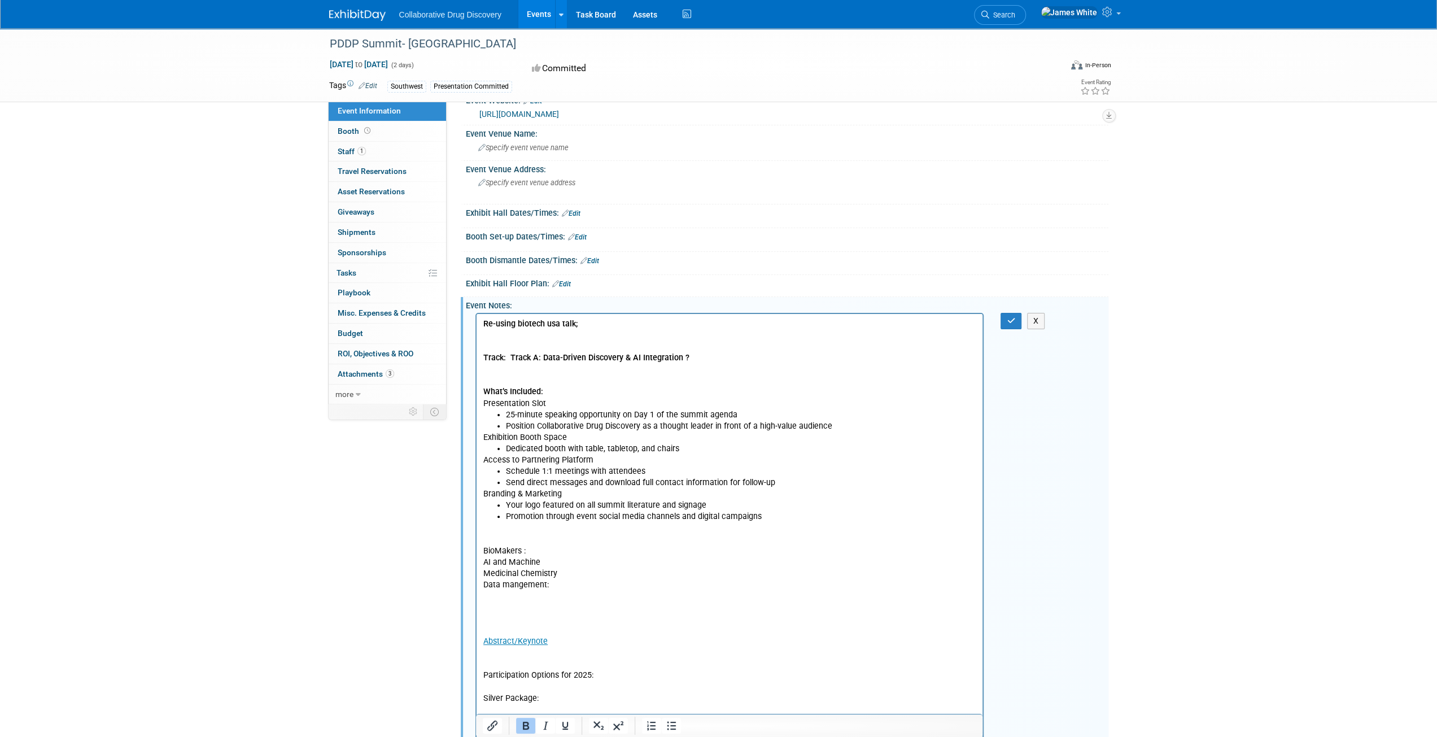
scroll to position [0, 0]
click at [607, 334] on p "Re-using biotech usa talk; Track: Track A: Data-Driven Discovery & AI Integrati…" at bounding box center [729, 363] width 493 height 91
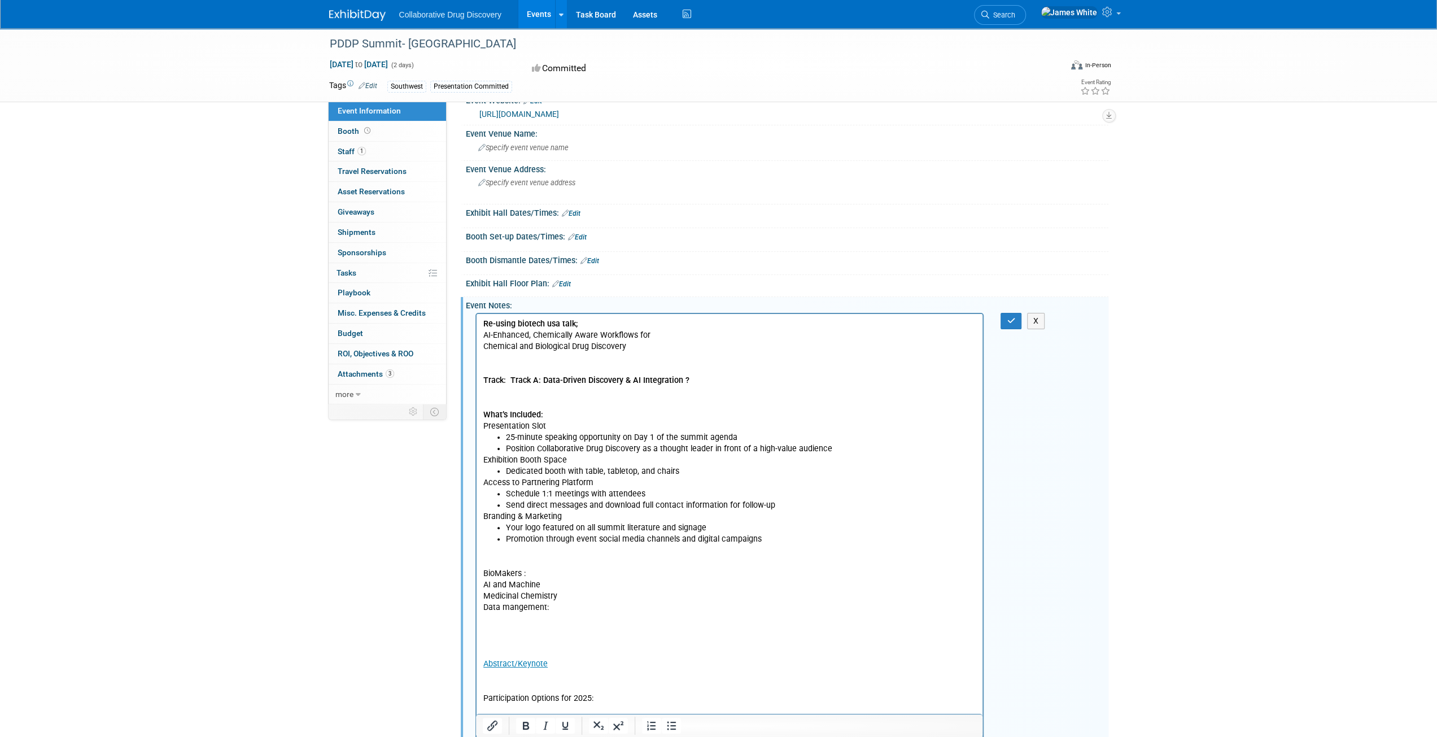
click at [480, 347] on html "Re-using biotech usa talk; AI-Enhanced, Chemically Aware Workflows for Chemical…" at bounding box center [729, 583] width 506 height 538
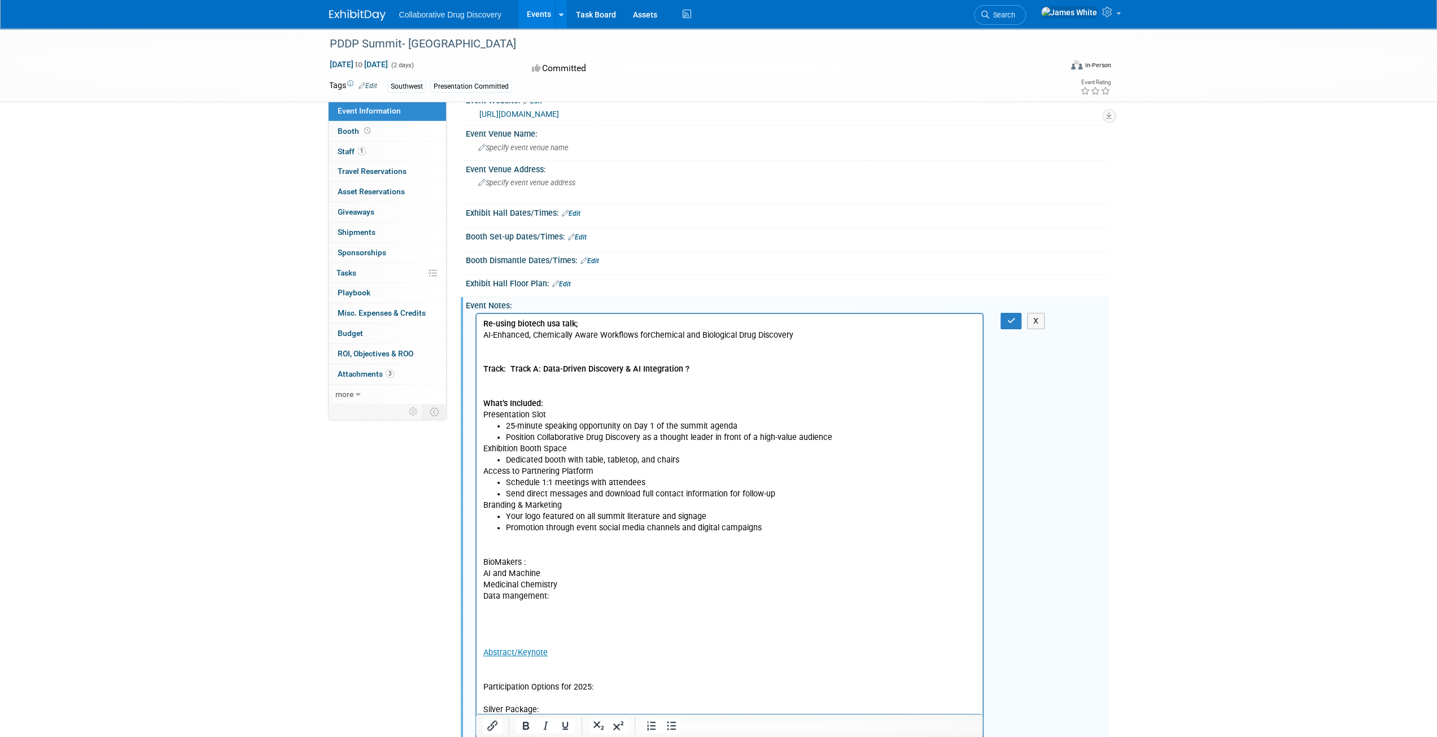
click at [486, 335] on p "AI-Enhanced, Chemically Aware Workflows for Chemical and Biological Drug Discov…" at bounding box center [729, 335] width 493 height 11
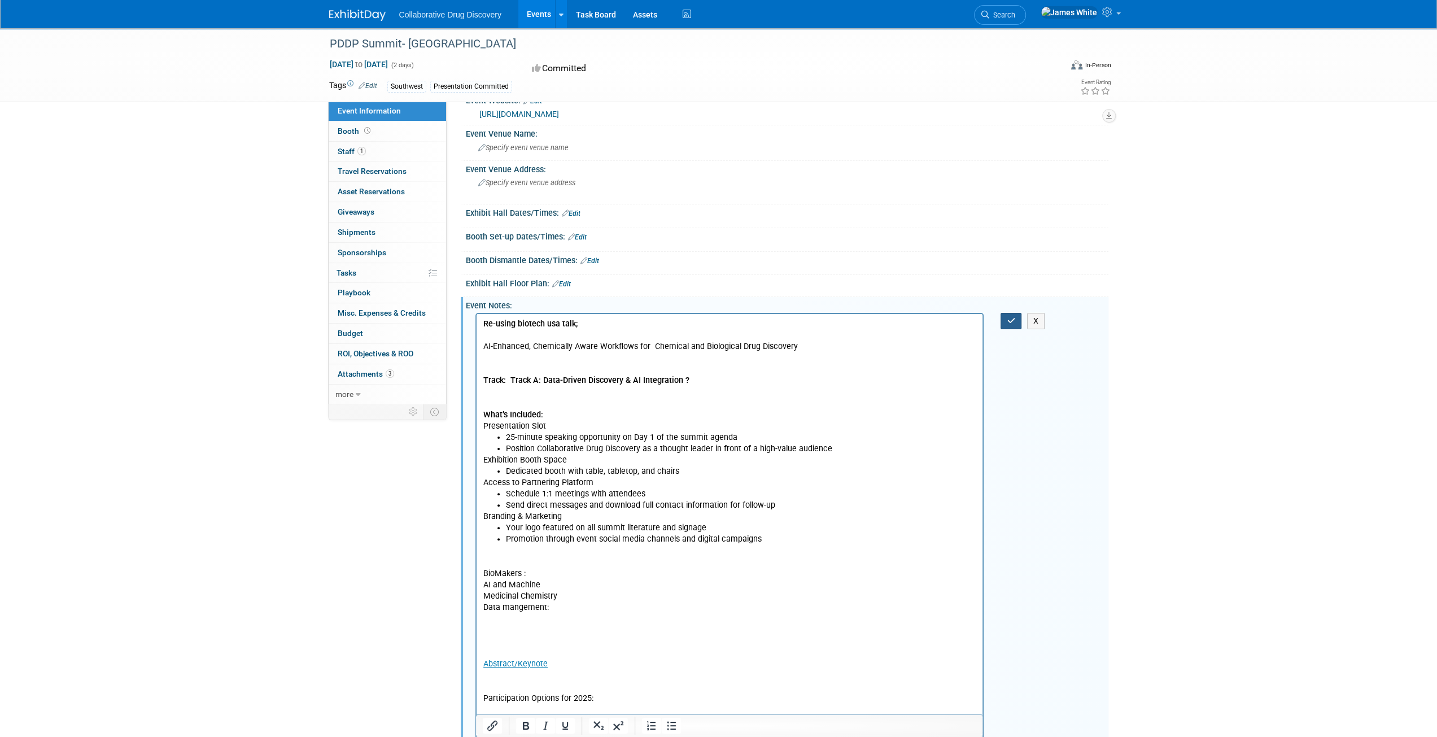
click at [1017, 316] on button "button" at bounding box center [1011, 321] width 21 height 16
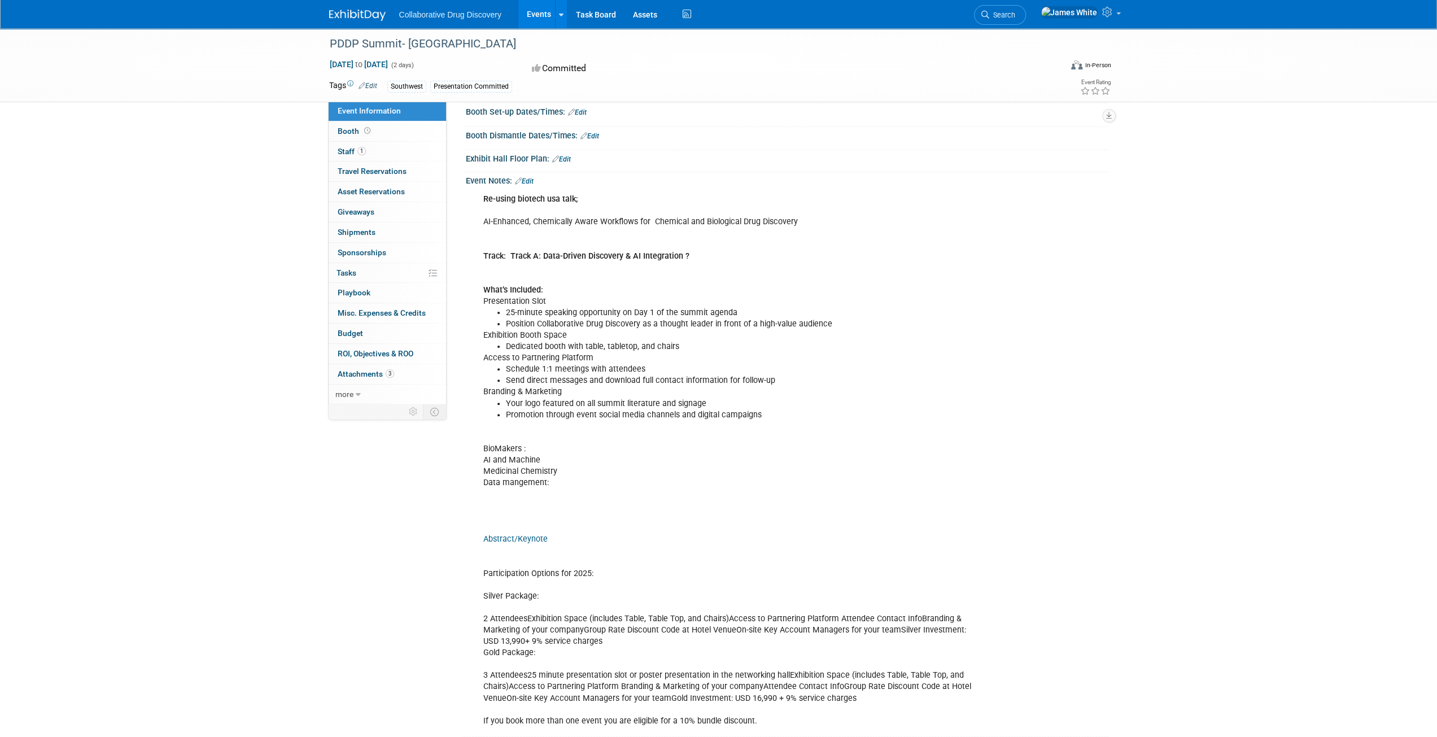
scroll to position [37, 0]
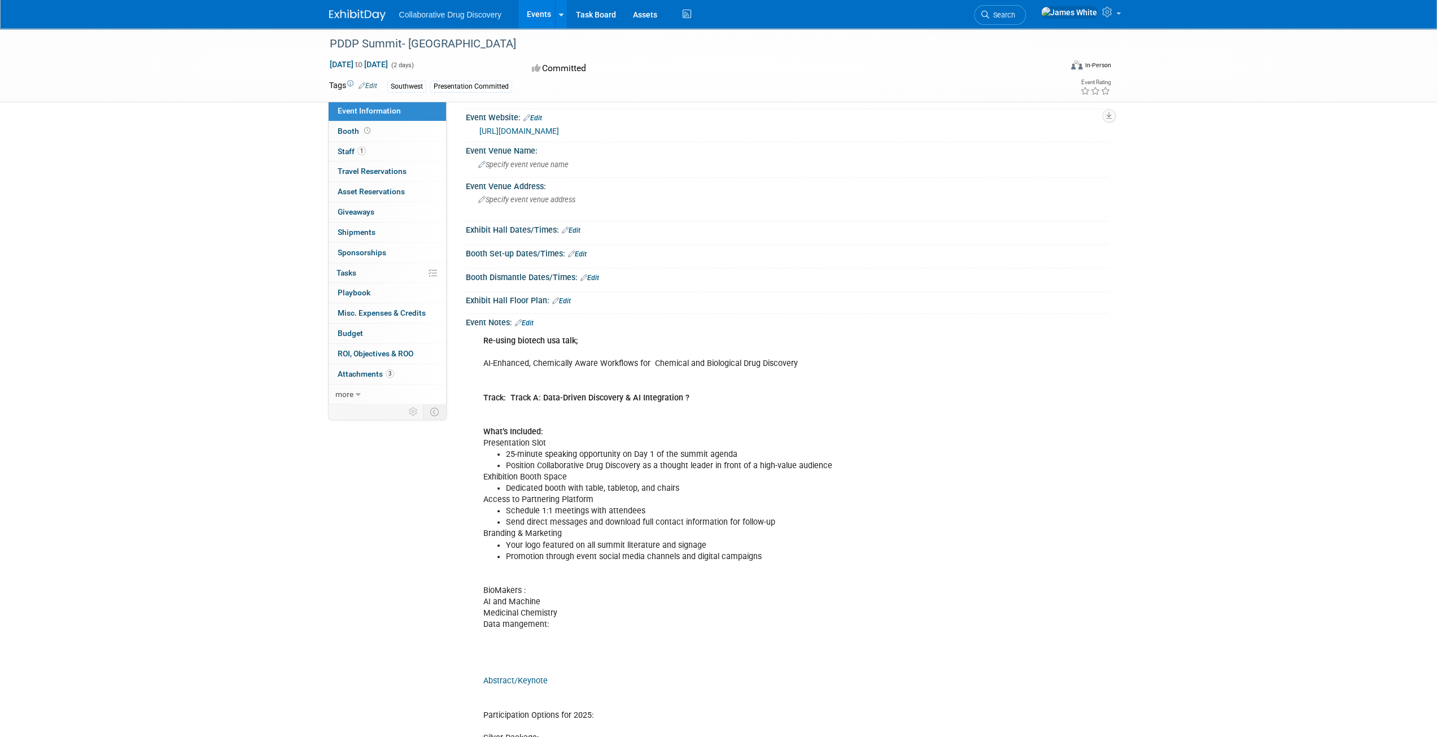
click at [353, 19] on img at bounding box center [357, 15] width 56 height 11
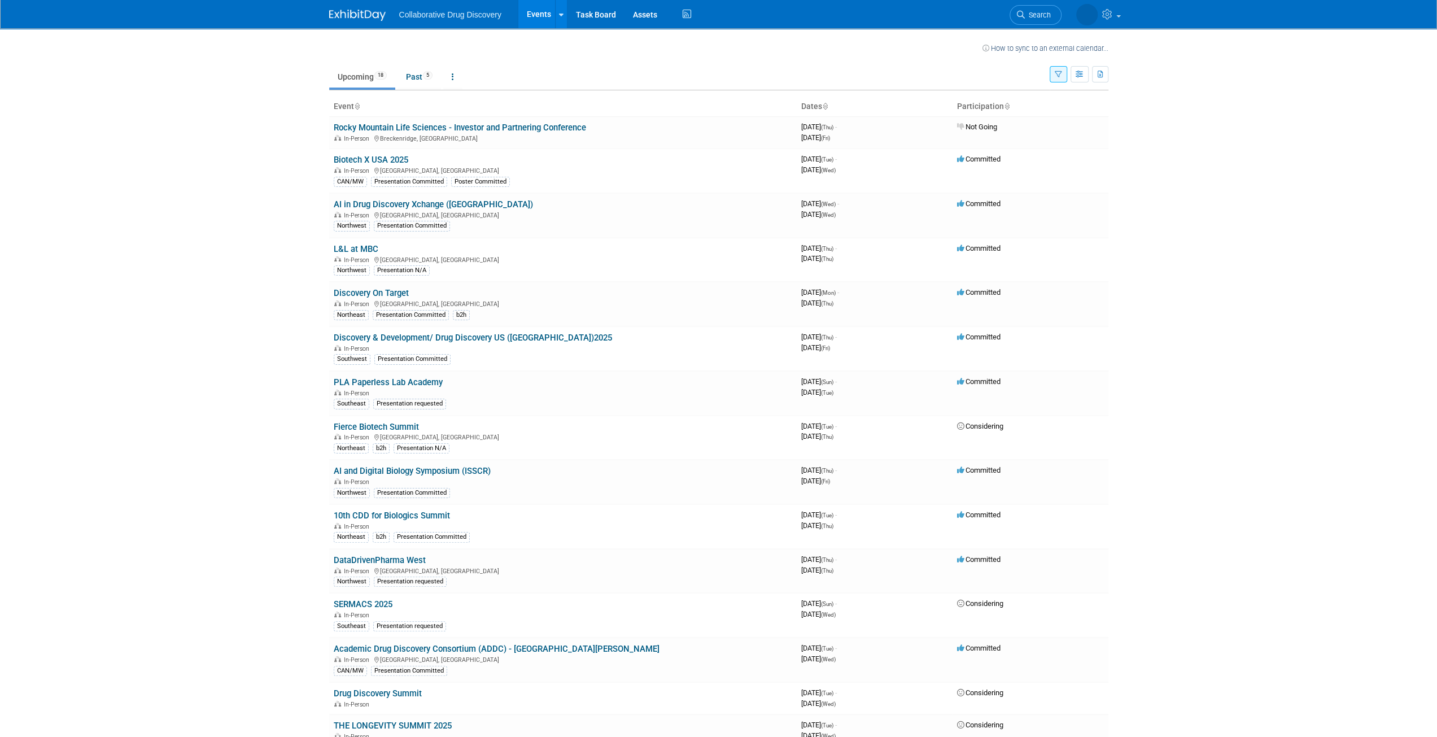
click at [1058, 73] on icon "button" at bounding box center [1058, 74] width 7 height 7
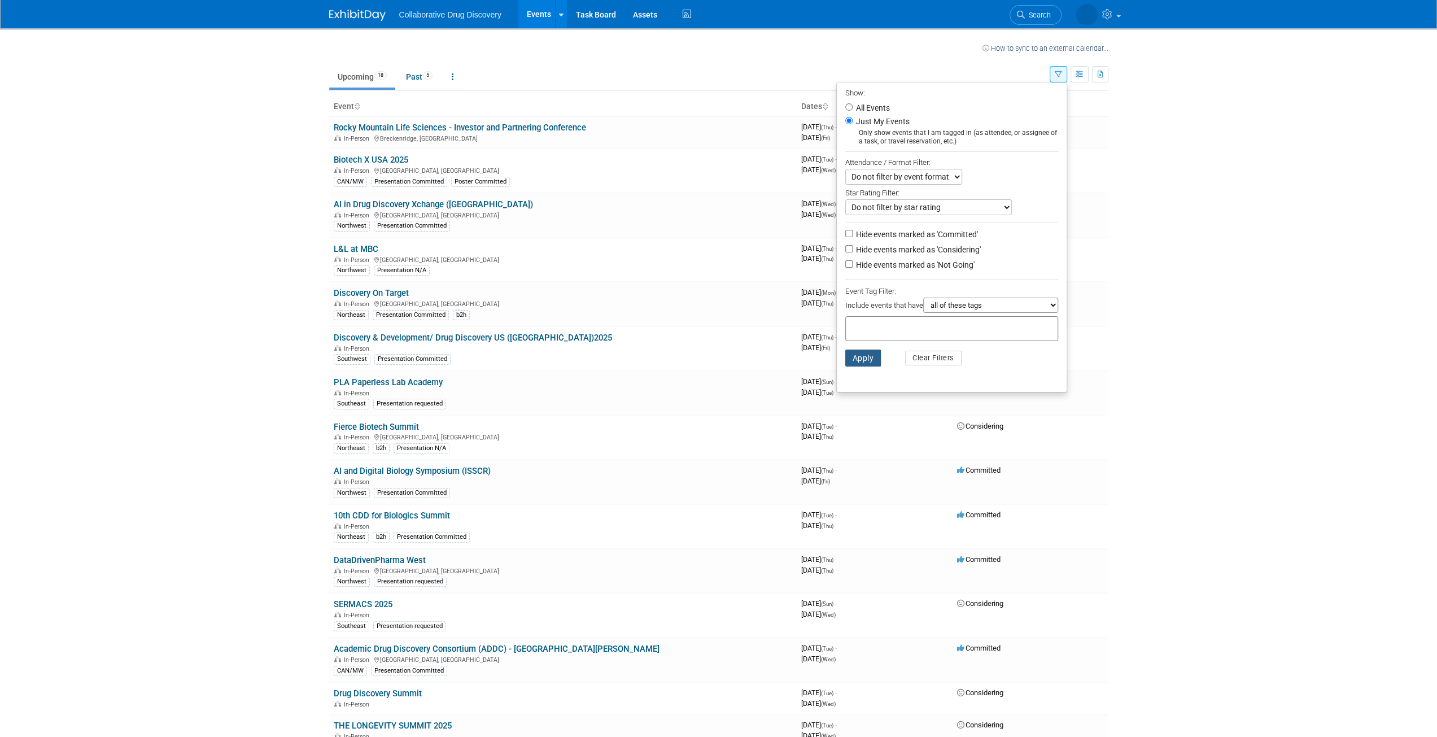
click at [862, 356] on button "Apply" at bounding box center [863, 358] width 36 height 17
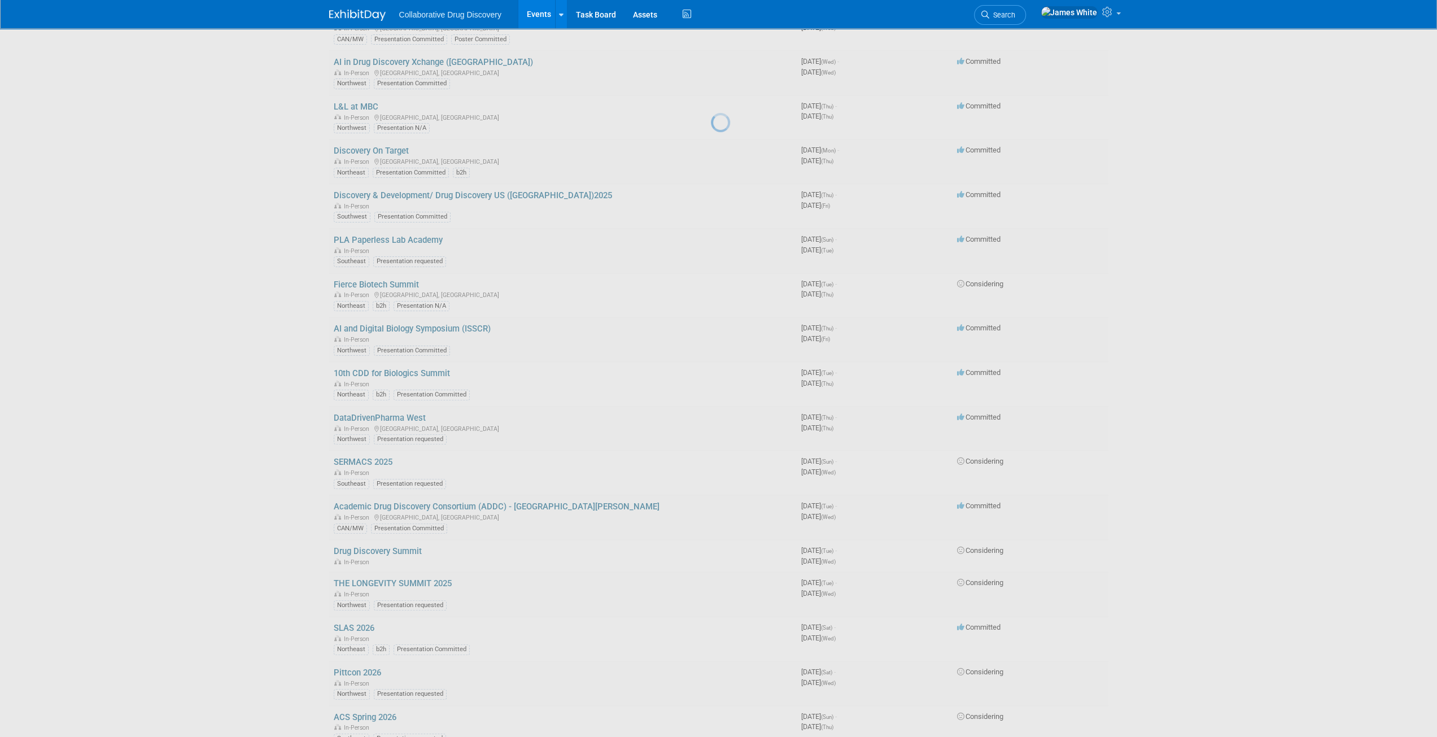
scroll to position [143, 0]
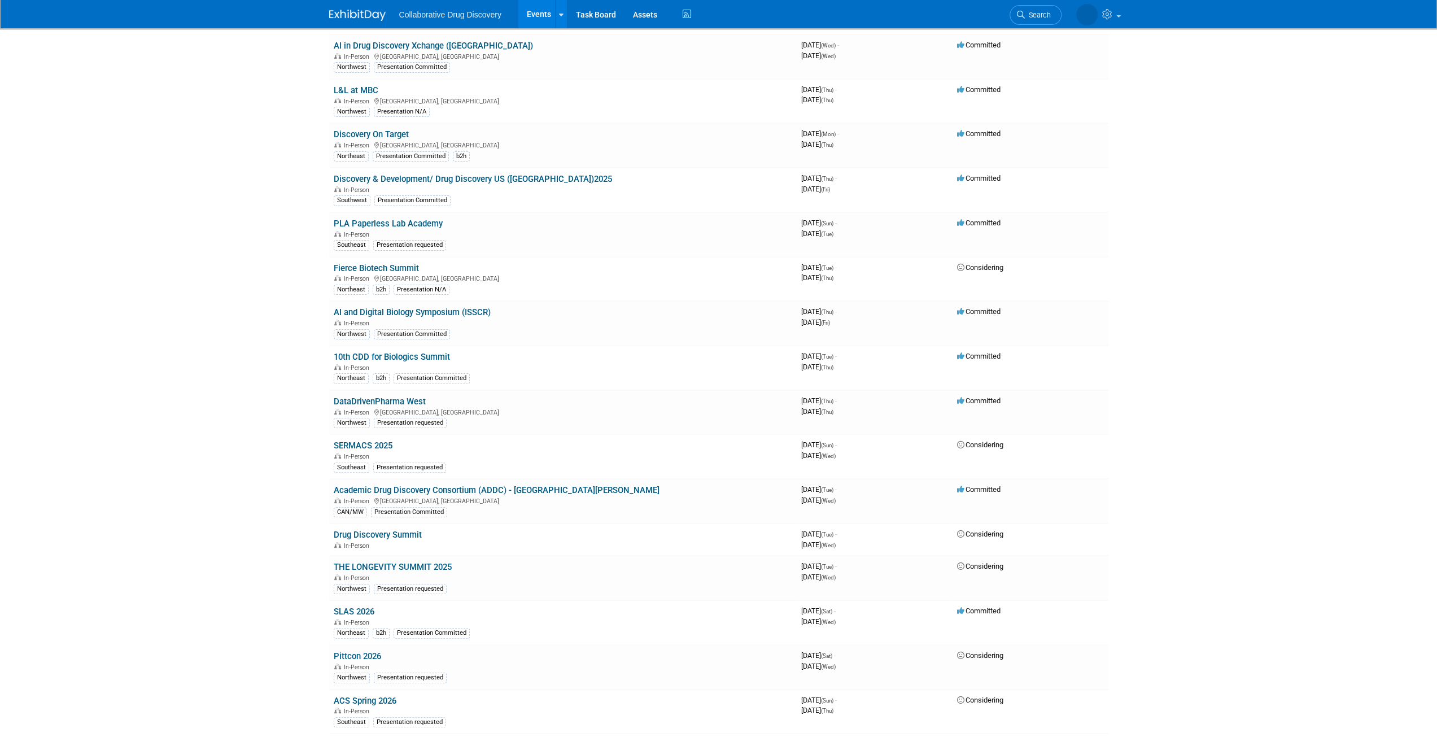
scroll to position [154, 0]
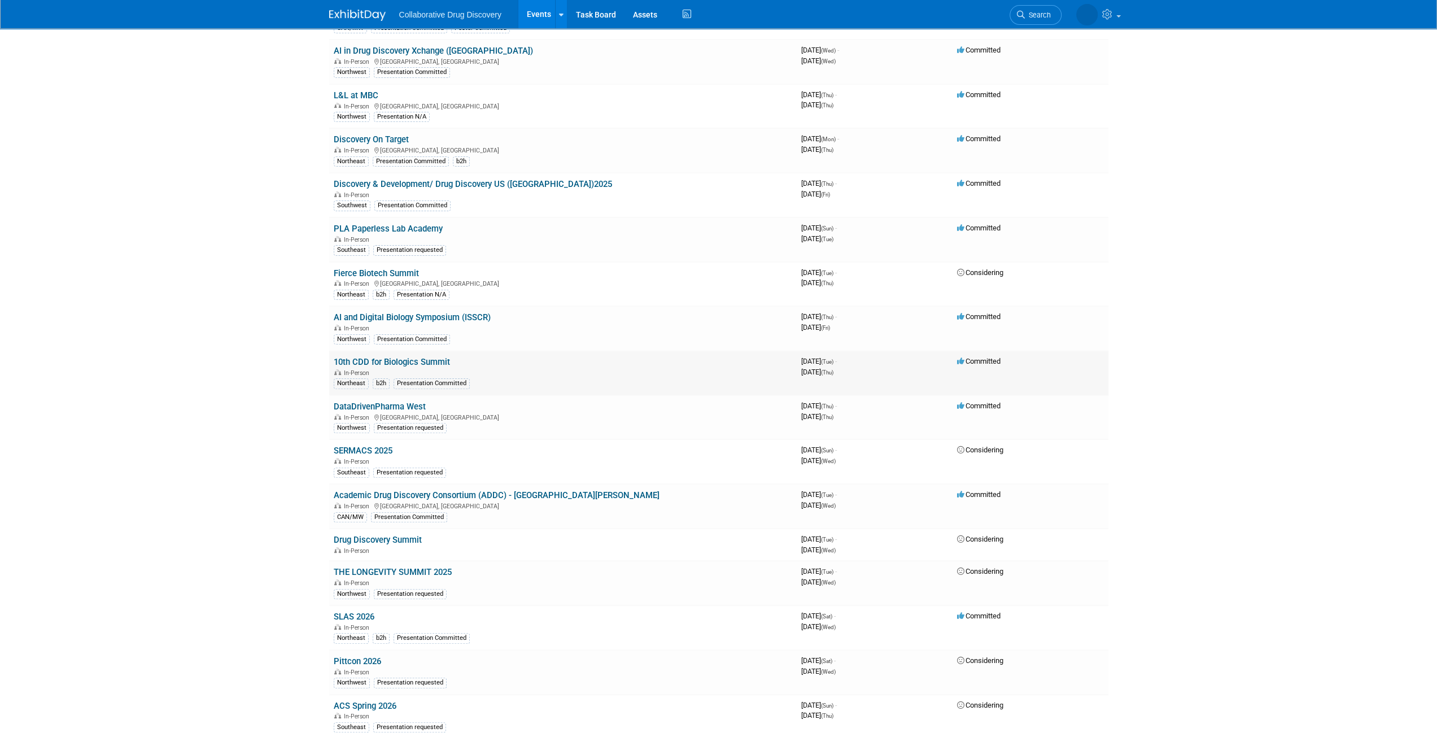
click at [420, 358] on link "10th CDD for Biologics Summit" at bounding box center [392, 362] width 116 height 10
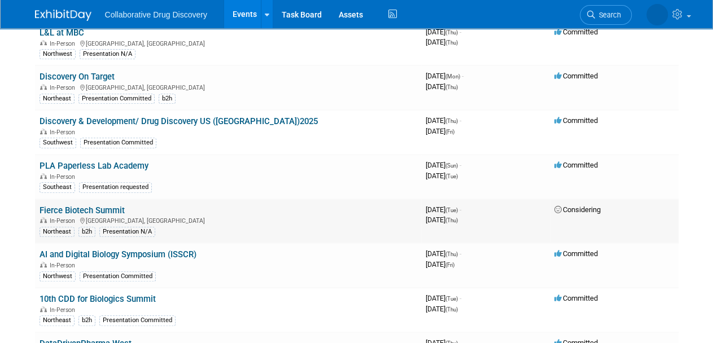
scroll to position [156, 0]
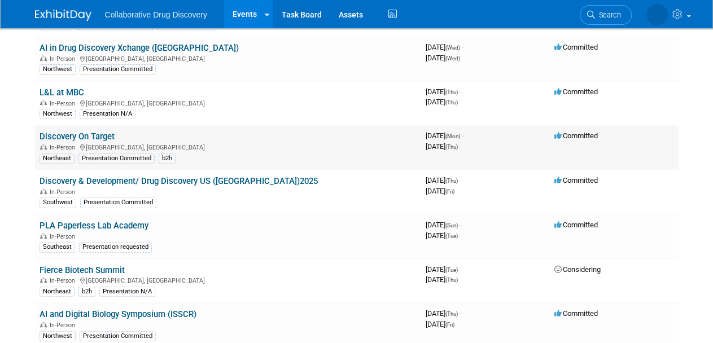
click at [93, 138] on link "Discovery On Target" at bounding box center [77, 137] width 75 height 10
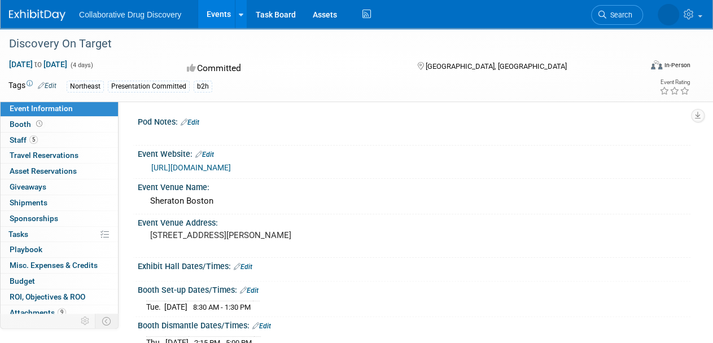
click at [27, 12] on img at bounding box center [37, 15] width 56 height 11
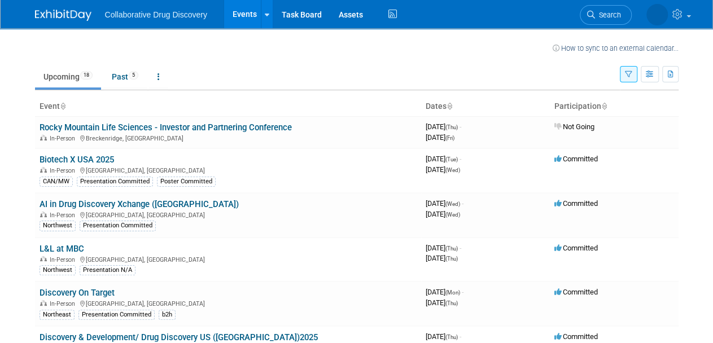
click at [628, 76] on icon "button" at bounding box center [628, 74] width 7 height 7
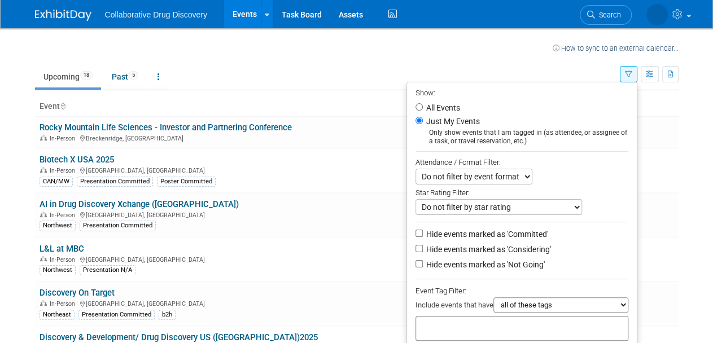
click at [530, 57] on td "Upcoming 18 Past 5 All Events 23 Past and Upcoming Grouped Annually Events grou…" at bounding box center [327, 72] width 585 height 37
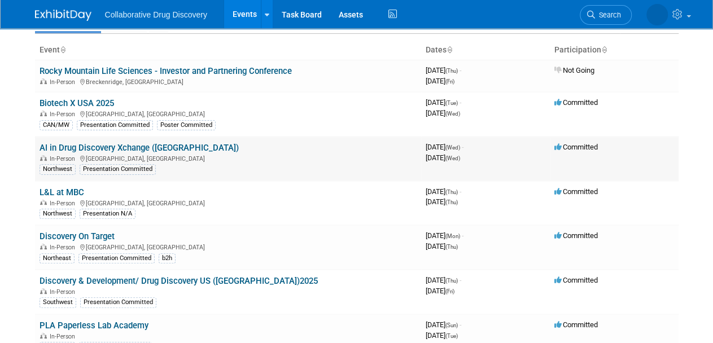
scroll to position [98, 0]
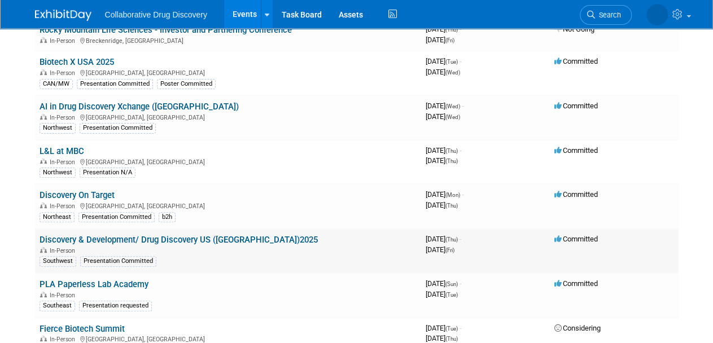
click at [238, 237] on link "Discovery & Development/ Drug Discovery US ([GEOGRAPHIC_DATA])2025" at bounding box center [179, 240] width 278 height 10
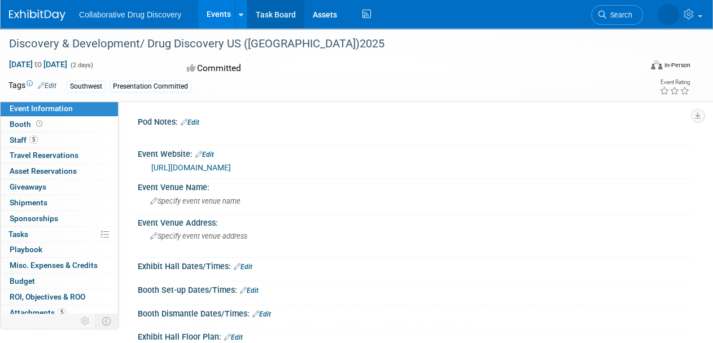
click at [282, 19] on link "Task Board" at bounding box center [275, 14] width 57 height 28
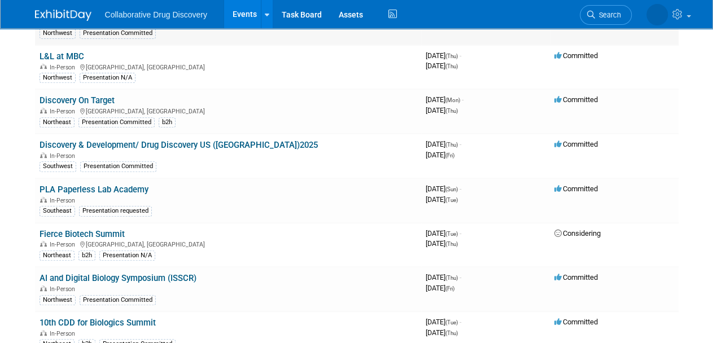
scroll to position [193, 0]
click at [129, 186] on link "PLA Paperless Lab Academy" at bounding box center [94, 189] width 109 height 10
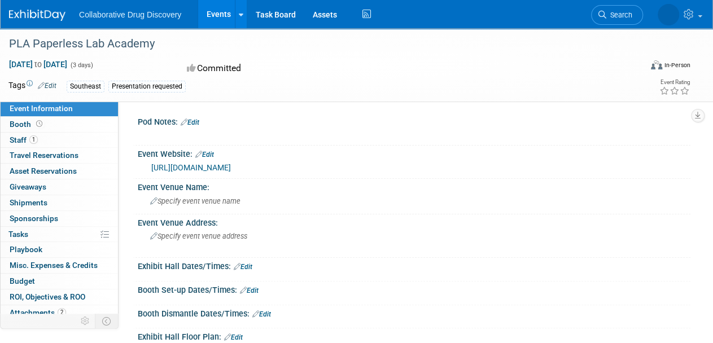
click at [231, 165] on link "[URL][DOMAIN_NAME]" at bounding box center [191, 167] width 80 height 9
click at [40, 15] on img at bounding box center [37, 15] width 56 height 11
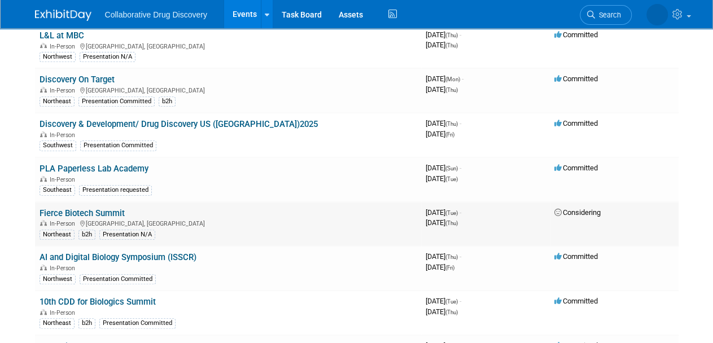
scroll to position [191, 0]
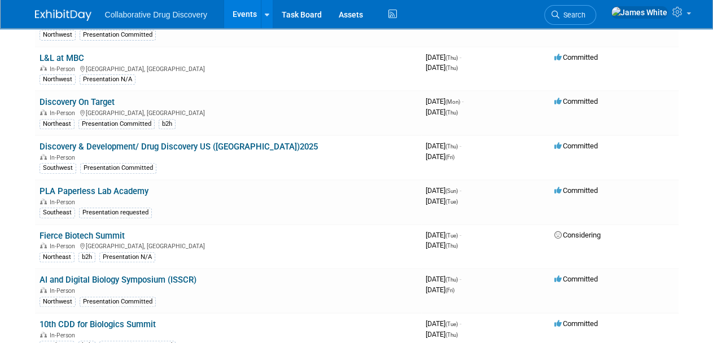
drag, startPoint x: 331, startPoint y: 193, endPoint x: 8, endPoint y: 248, distance: 327.1
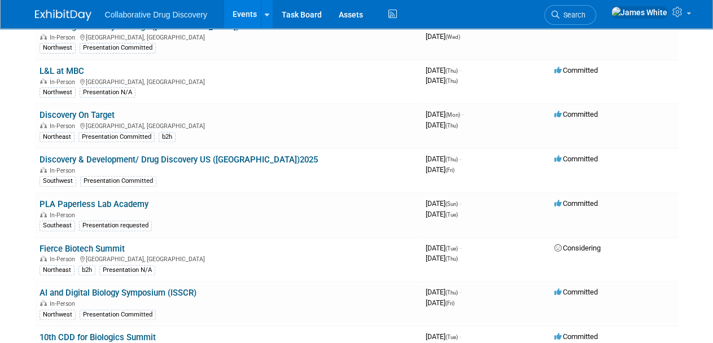
scroll to position [155, 0]
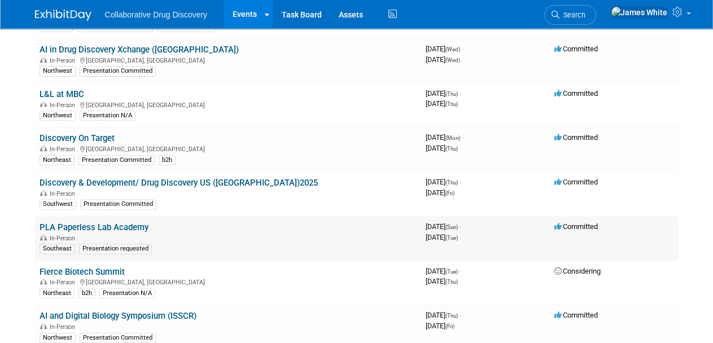
click at [110, 225] on link "PLA Paperless Lab Academy" at bounding box center [94, 227] width 109 height 10
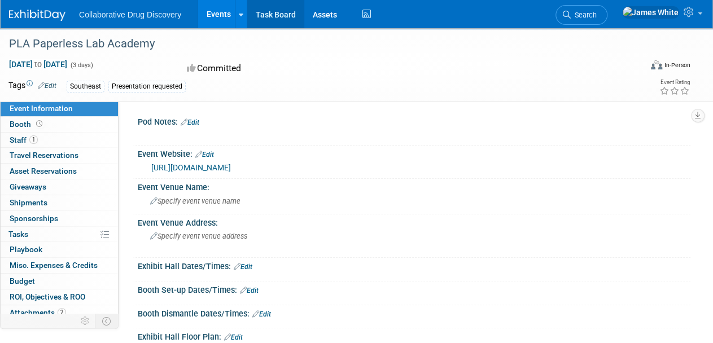
click at [274, 20] on link "Task Board" at bounding box center [275, 14] width 57 height 28
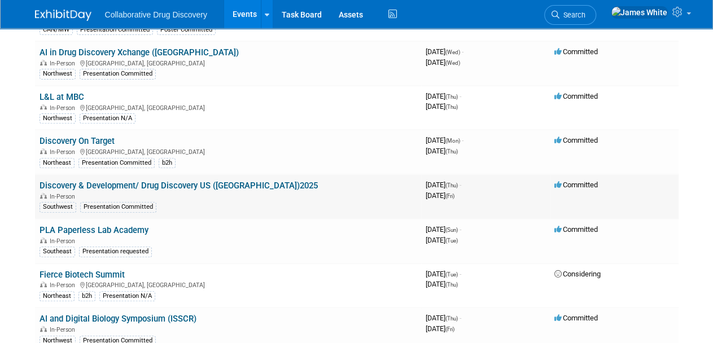
scroll to position [169, 0]
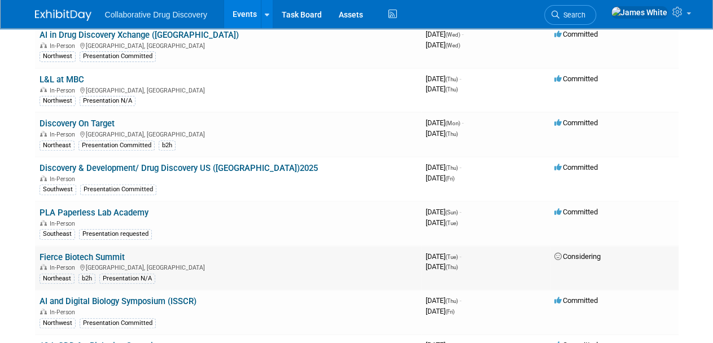
click at [99, 255] on link "Fierce Biotech Summit" at bounding box center [82, 257] width 85 height 10
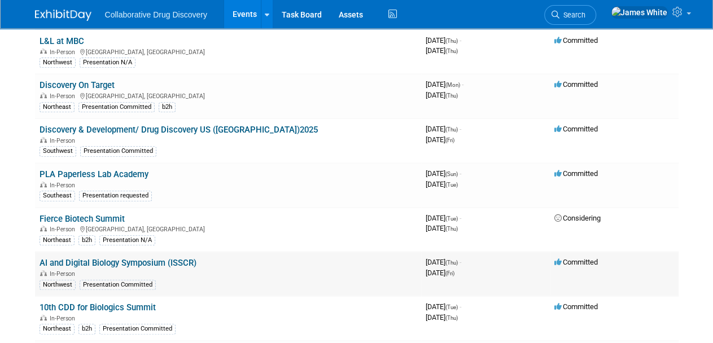
scroll to position [226, 0]
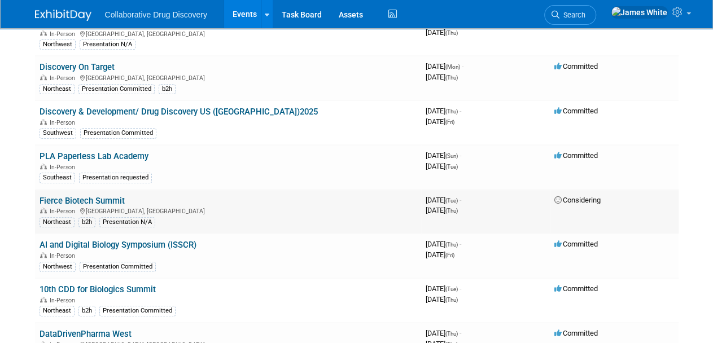
click at [103, 199] on link "Fierce Biotech Summit" at bounding box center [82, 201] width 85 height 10
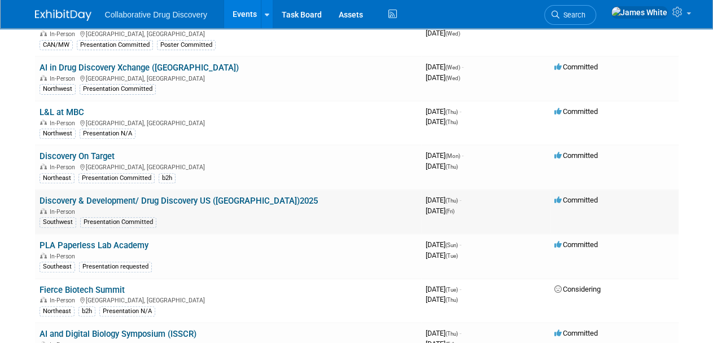
scroll to position [194, 0]
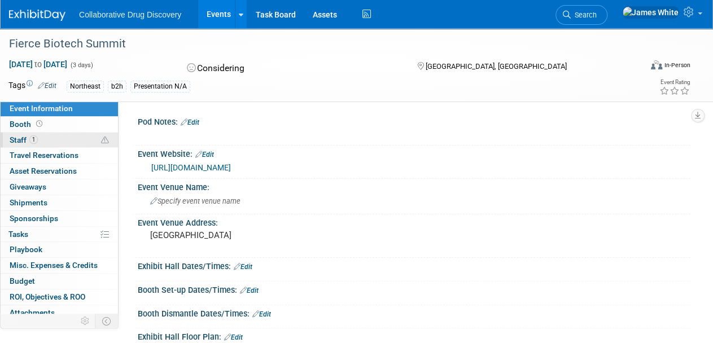
click at [47, 139] on link "1 Staff 1" at bounding box center [59, 140] width 117 height 15
click at [47, 142] on link "1 Staff 1" at bounding box center [59, 140] width 117 height 15
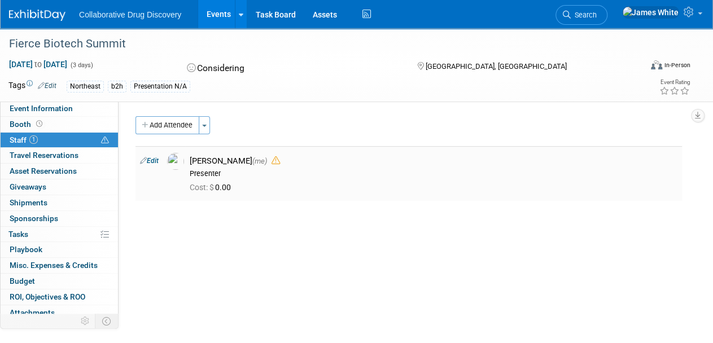
click at [150, 160] on link "Edit" at bounding box center [149, 161] width 19 height 8
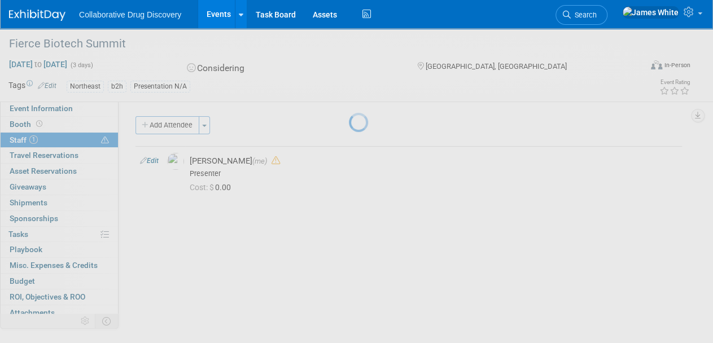
select select "de387722-4f23-4ea9-91fe-d2313076a69c"
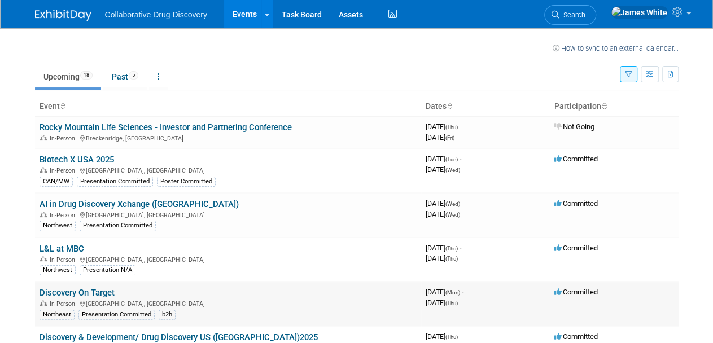
scroll to position [2, 0]
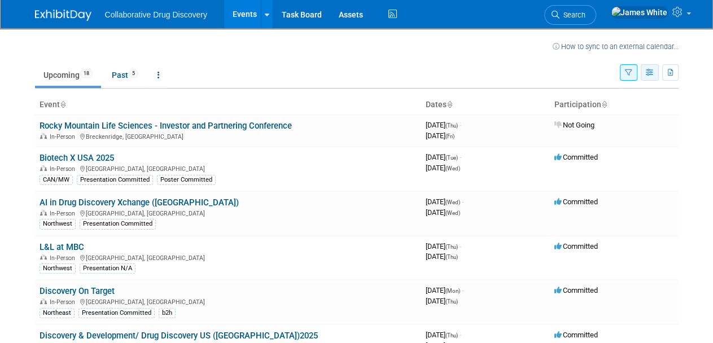
click at [648, 72] on icon "button" at bounding box center [650, 72] width 8 height 7
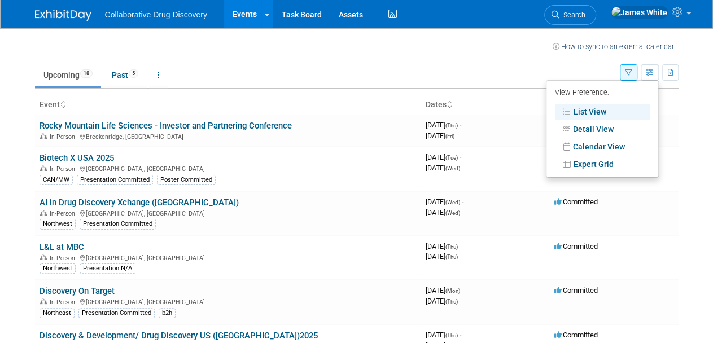
click at [630, 73] on icon "button" at bounding box center [628, 72] width 7 height 7
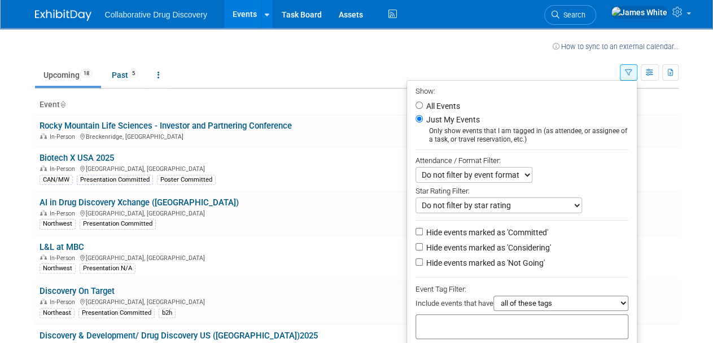
scroll to position [42, 0]
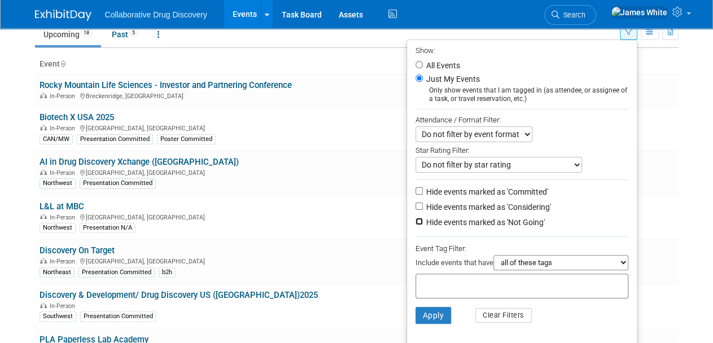
click at [416, 220] on input "Hide events marked as 'Not Going'" at bounding box center [419, 221] width 7 height 7
checkbox input "true"
click at [434, 309] on button "Apply" at bounding box center [434, 315] width 36 height 17
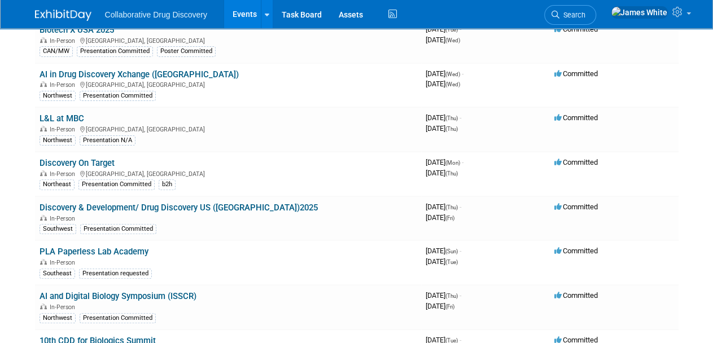
scroll to position [115, 0]
